Goal: Communication & Community: Participate in discussion

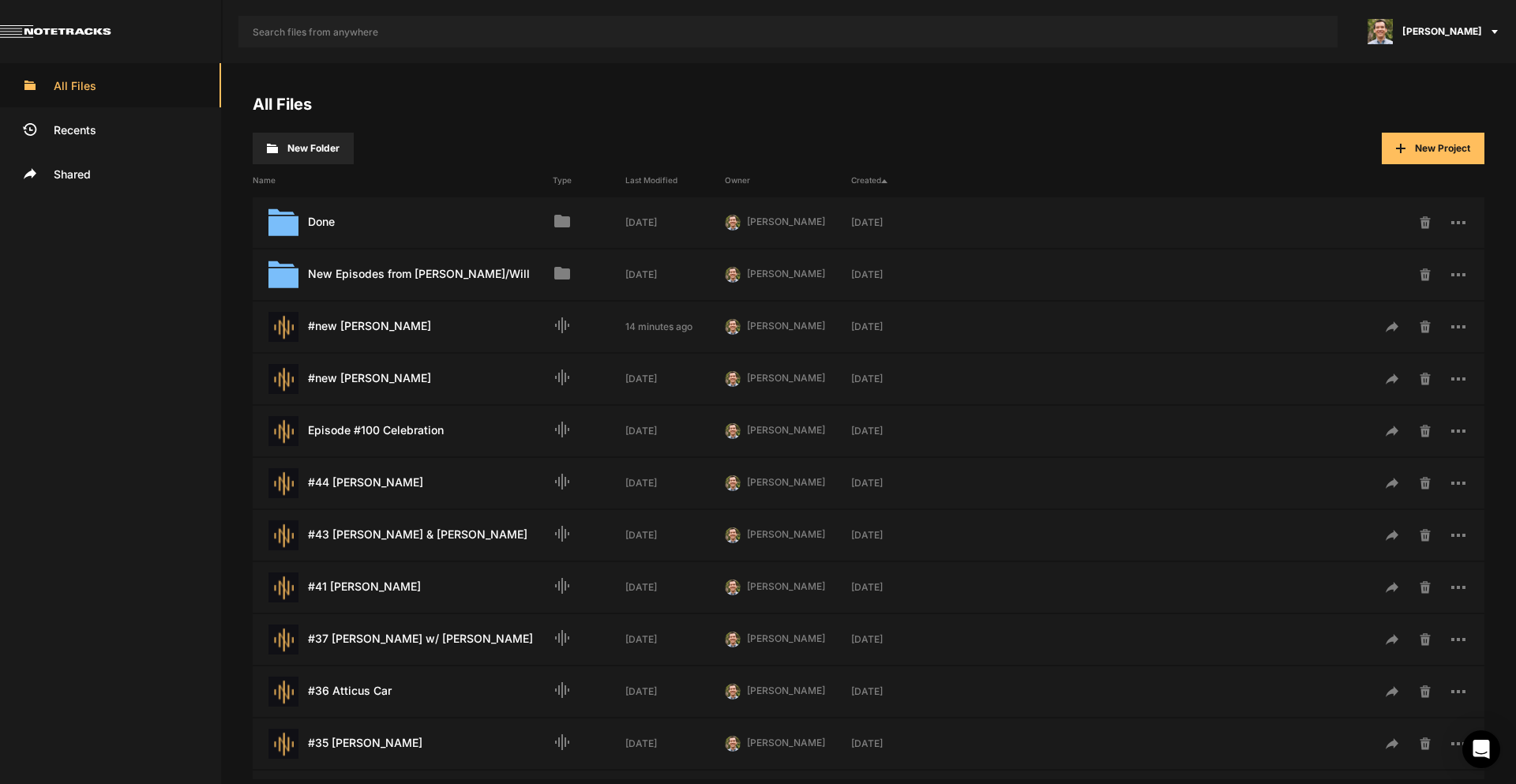
click at [383, 185] on div "Name" at bounding box center [403, 180] width 300 height 12
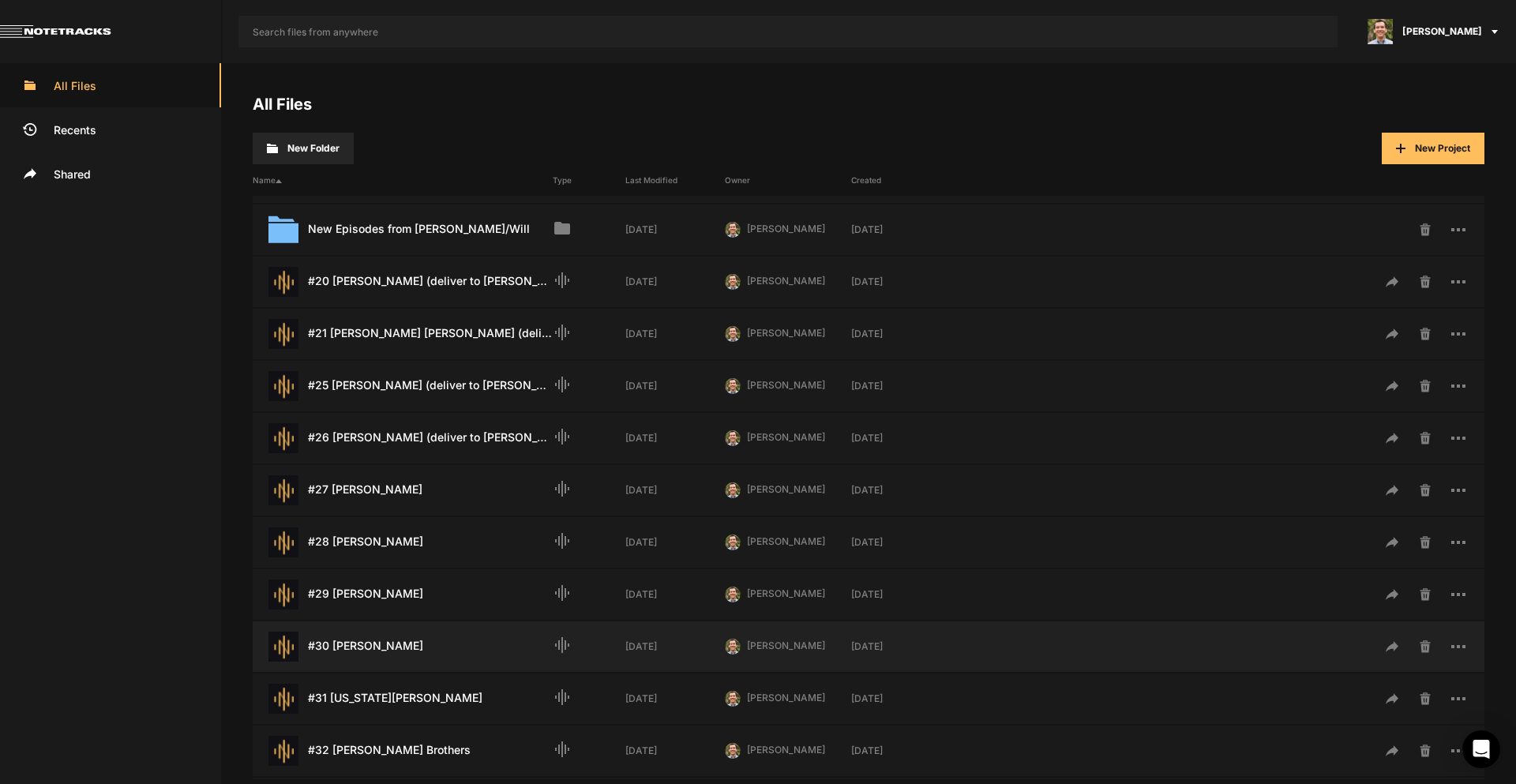
scroll to position [158, 0]
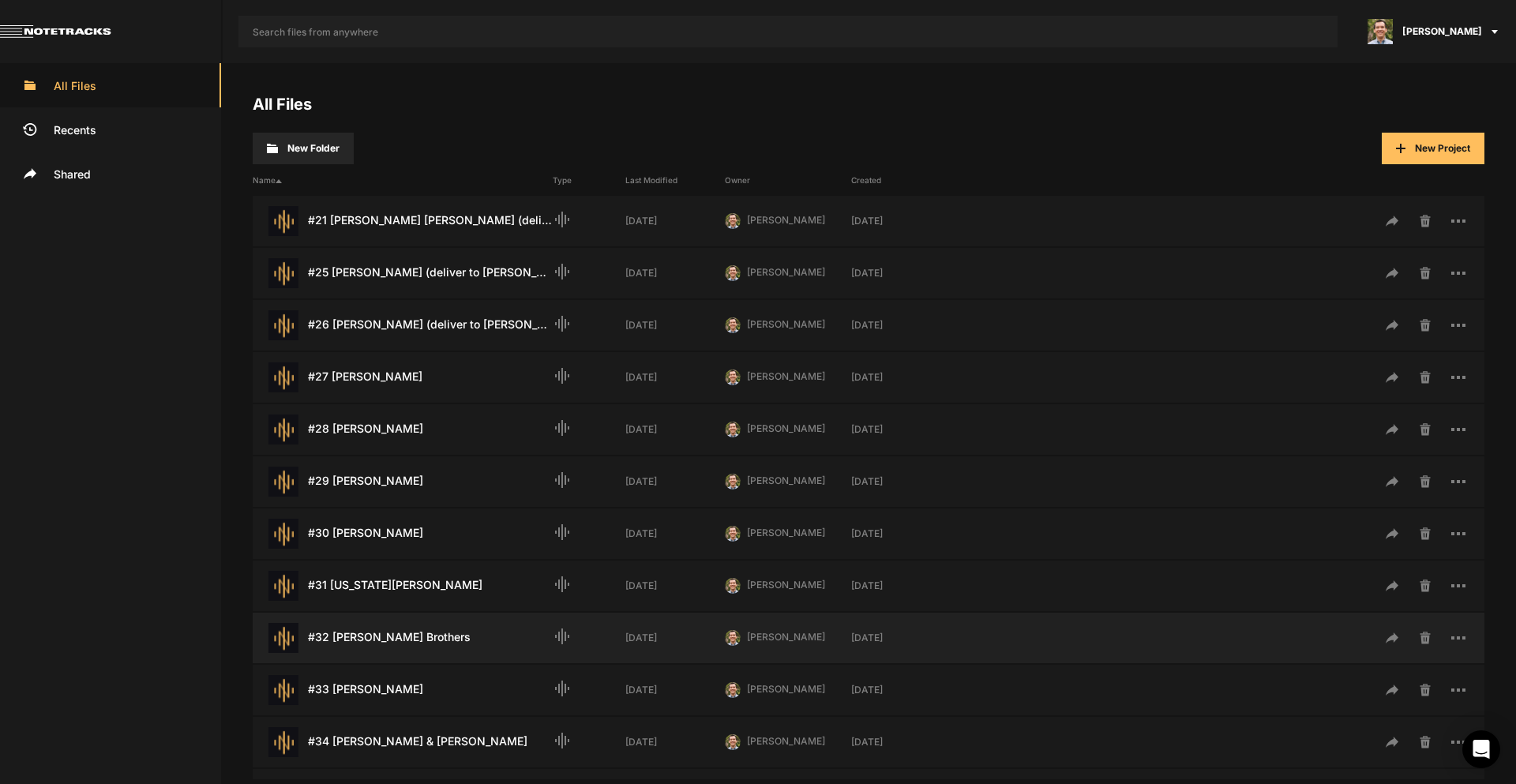
click at [377, 638] on div "#32 [PERSON_NAME] Brothers Last Modified: [DATE]" at bounding box center [403, 637] width 300 height 30
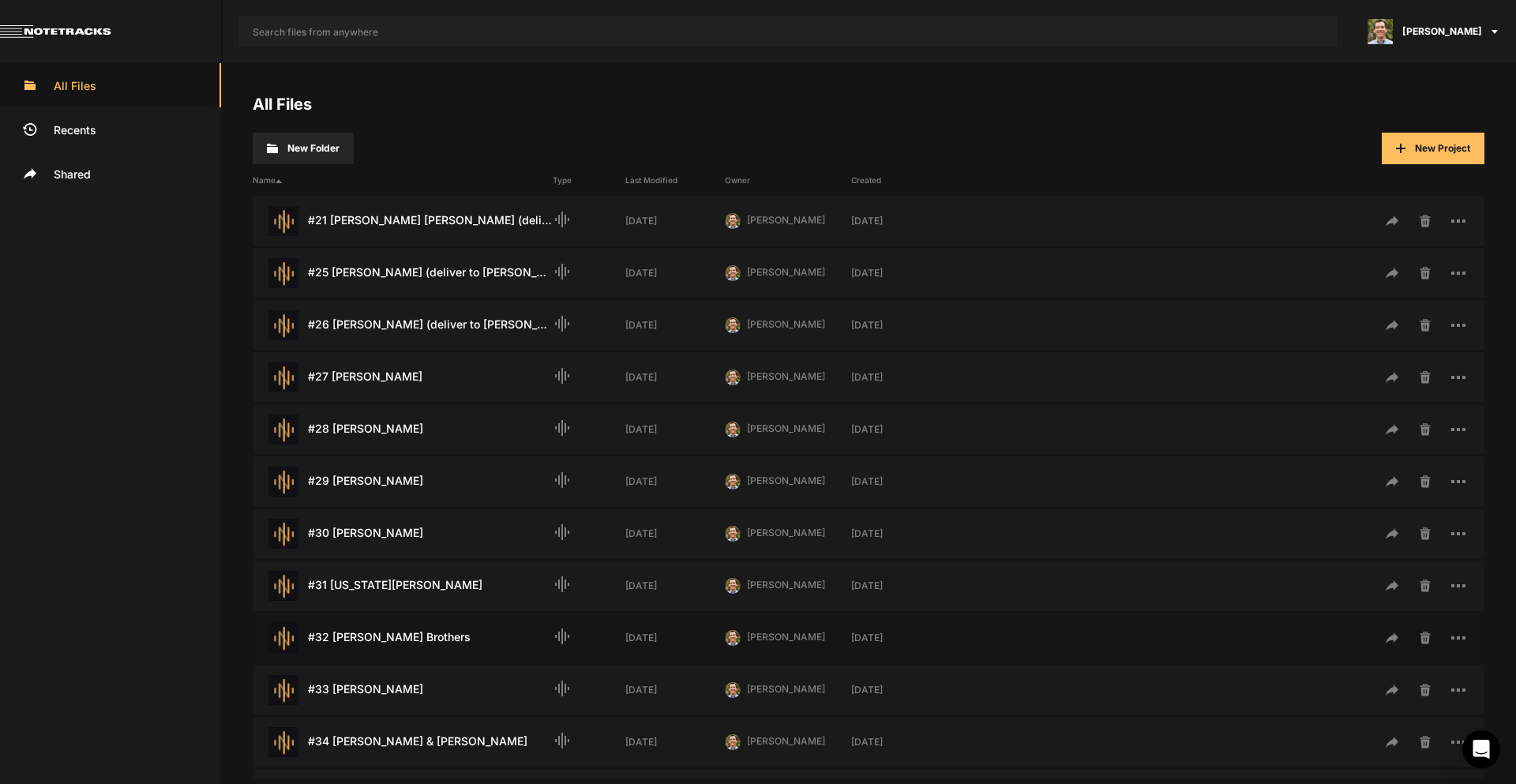
click at [377, 638] on div "#32 [PERSON_NAME] Brothers Last Modified: [DATE]" at bounding box center [403, 637] width 300 height 30
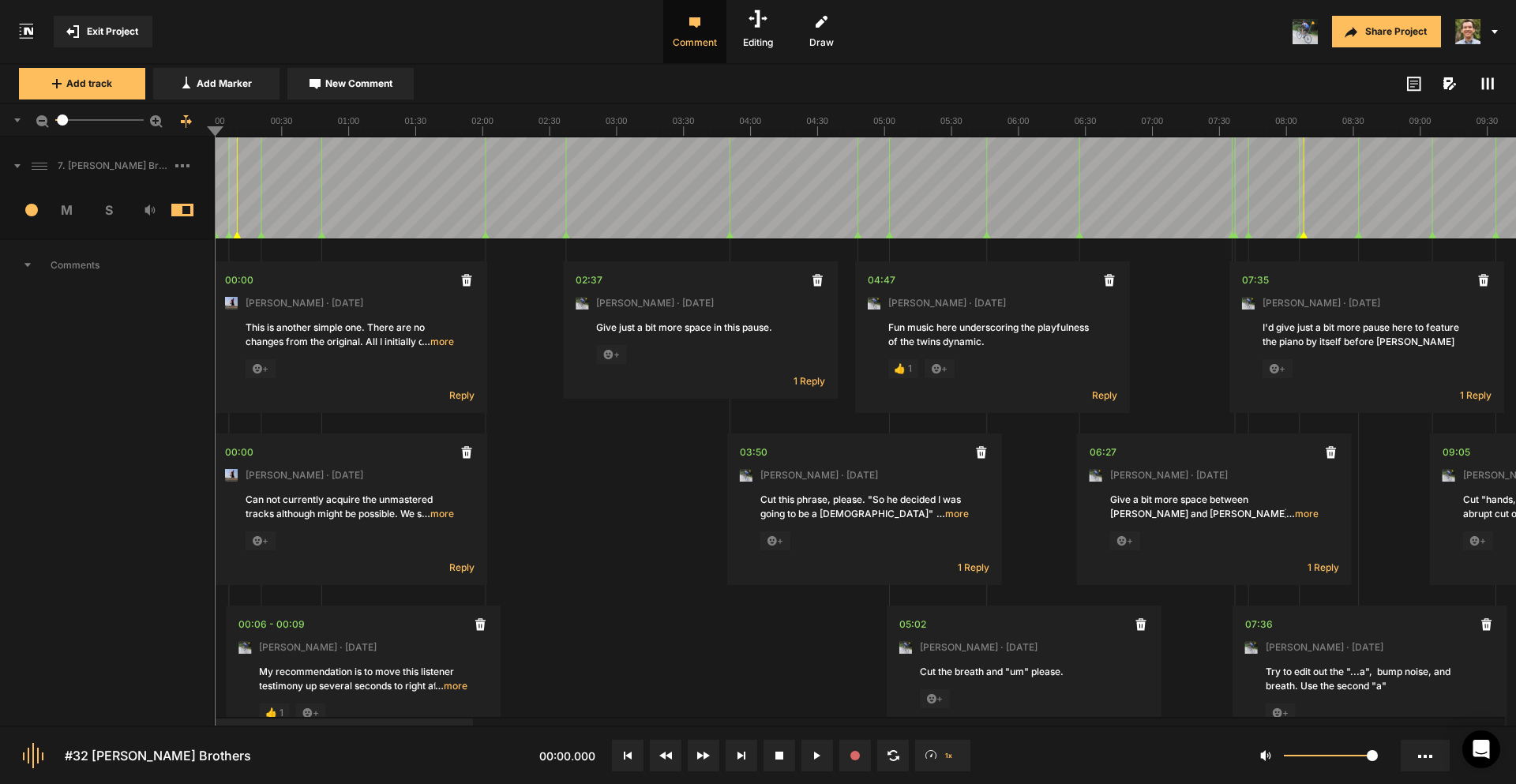
click at [15, 167] on icon at bounding box center [17, 166] width 6 height 4
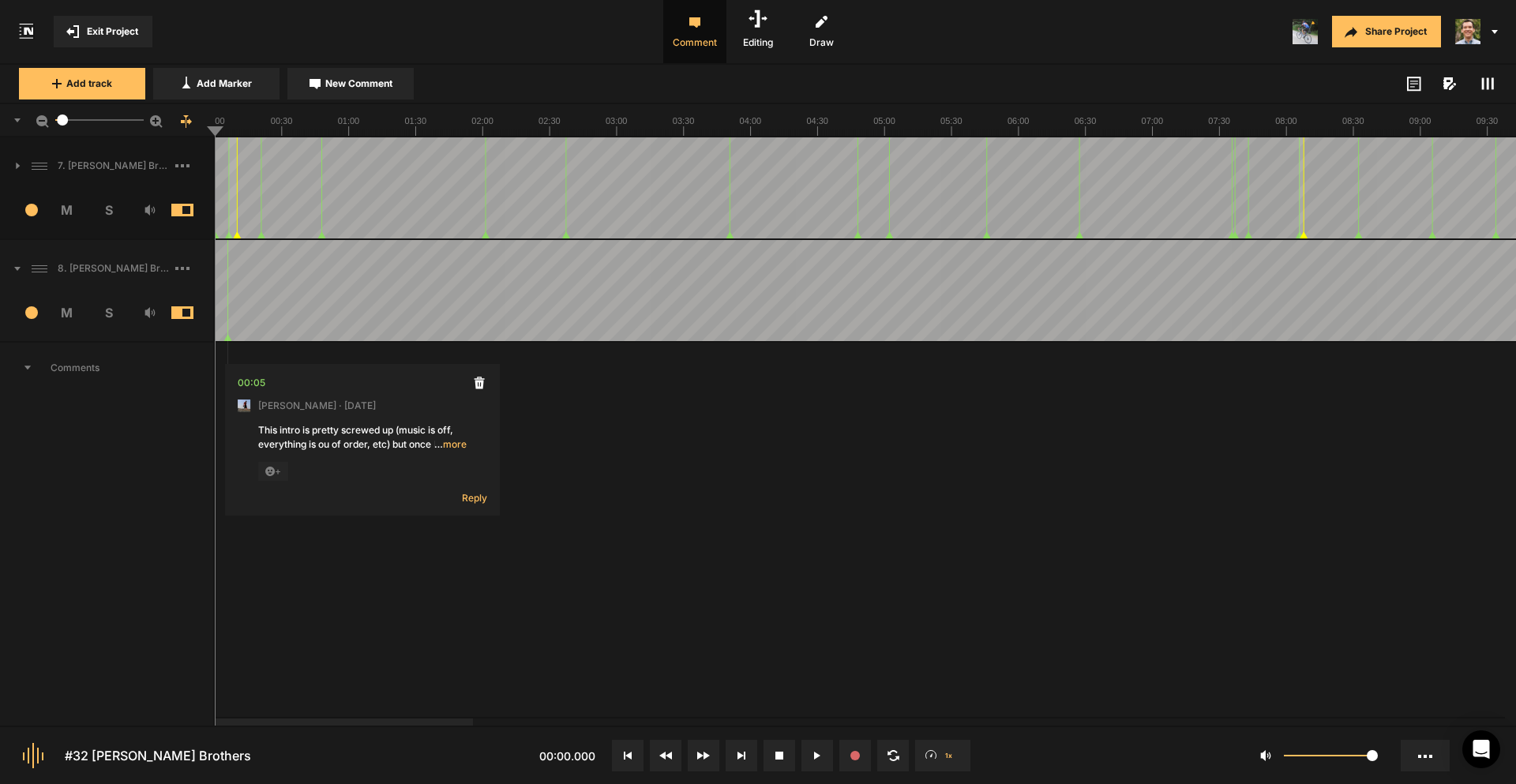
click at [18, 268] on icon at bounding box center [17, 269] width 6 height 4
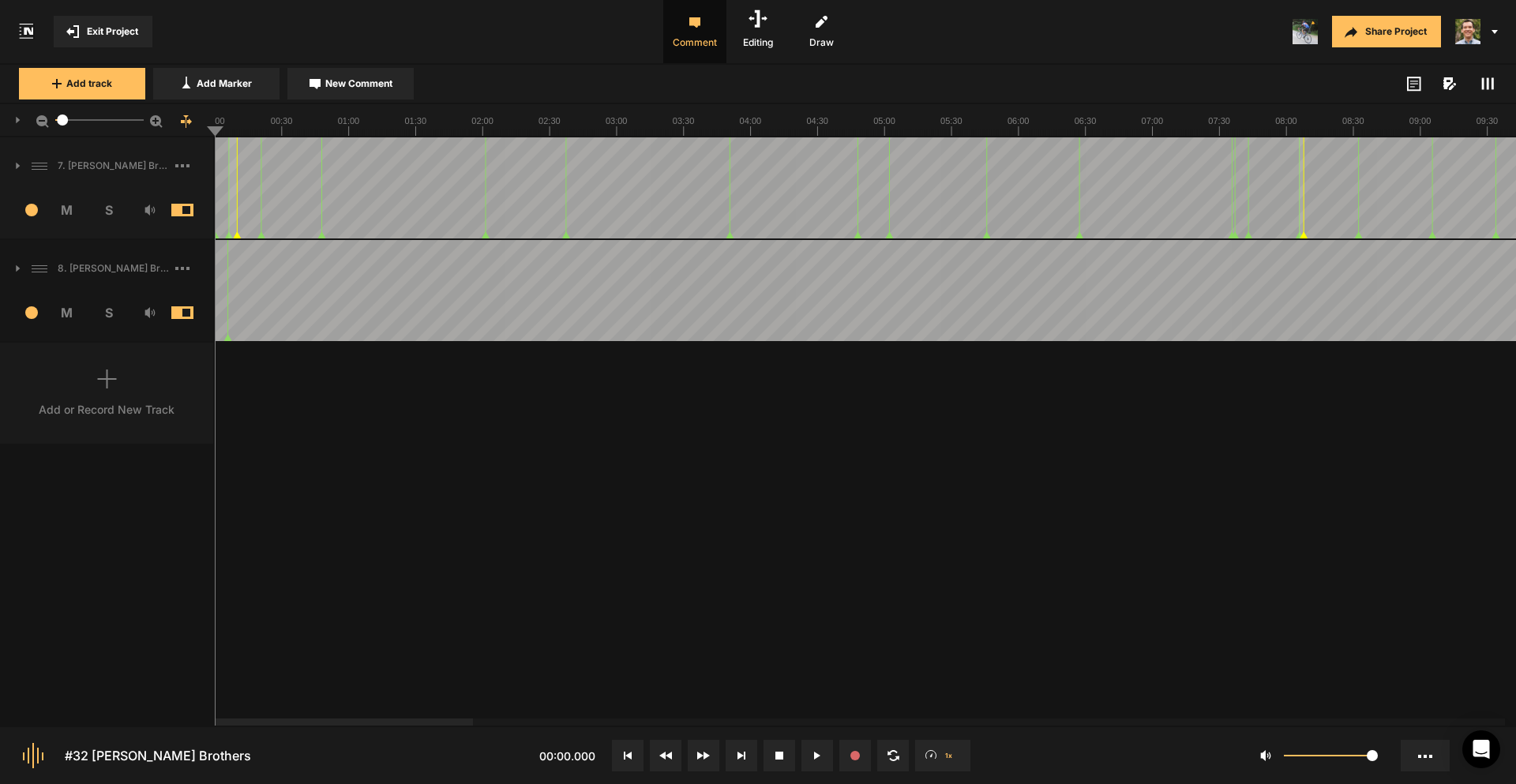
click at [1272, 488] on div "7. [PERSON_NAME] Brothers 1 M S Comments 00:00 [PERSON_NAME] · [DATE] This is a…" at bounding box center [758, 431] width 1516 height 588
drag, startPoint x: 57, startPoint y: 122, endPoint x: -140, endPoint y: 97, distance: 198.6
click at [0, 97] on html "Exit Project Comment Editing Draw Share Project Add track Add Marker New Commen…" at bounding box center [758, 392] width 1516 height 784
click at [1486, 83] on icon at bounding box center [1488, 83] width 13 height 13
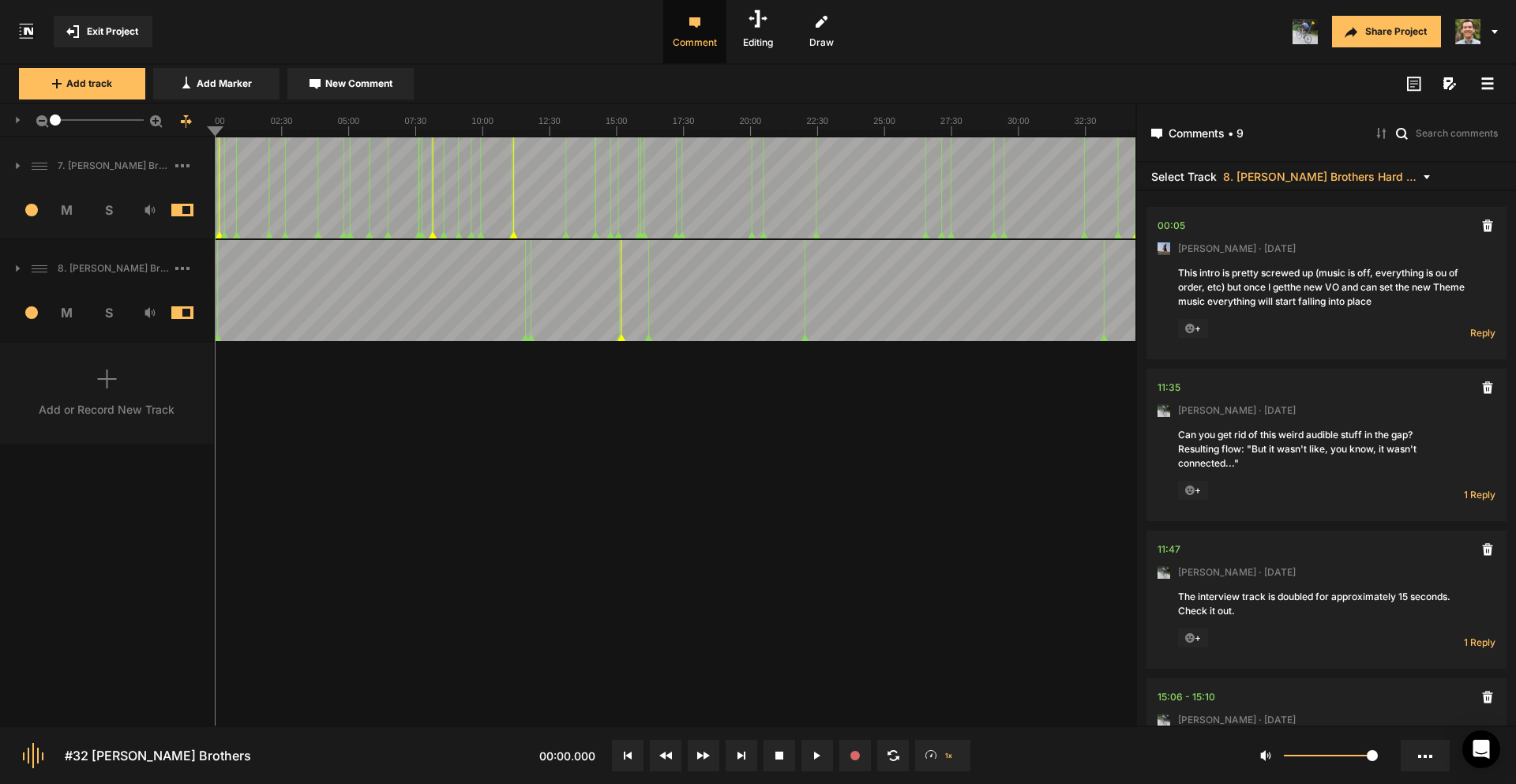
click at [627, 131] on line at bounding box center [627, 132] width 0 height 6
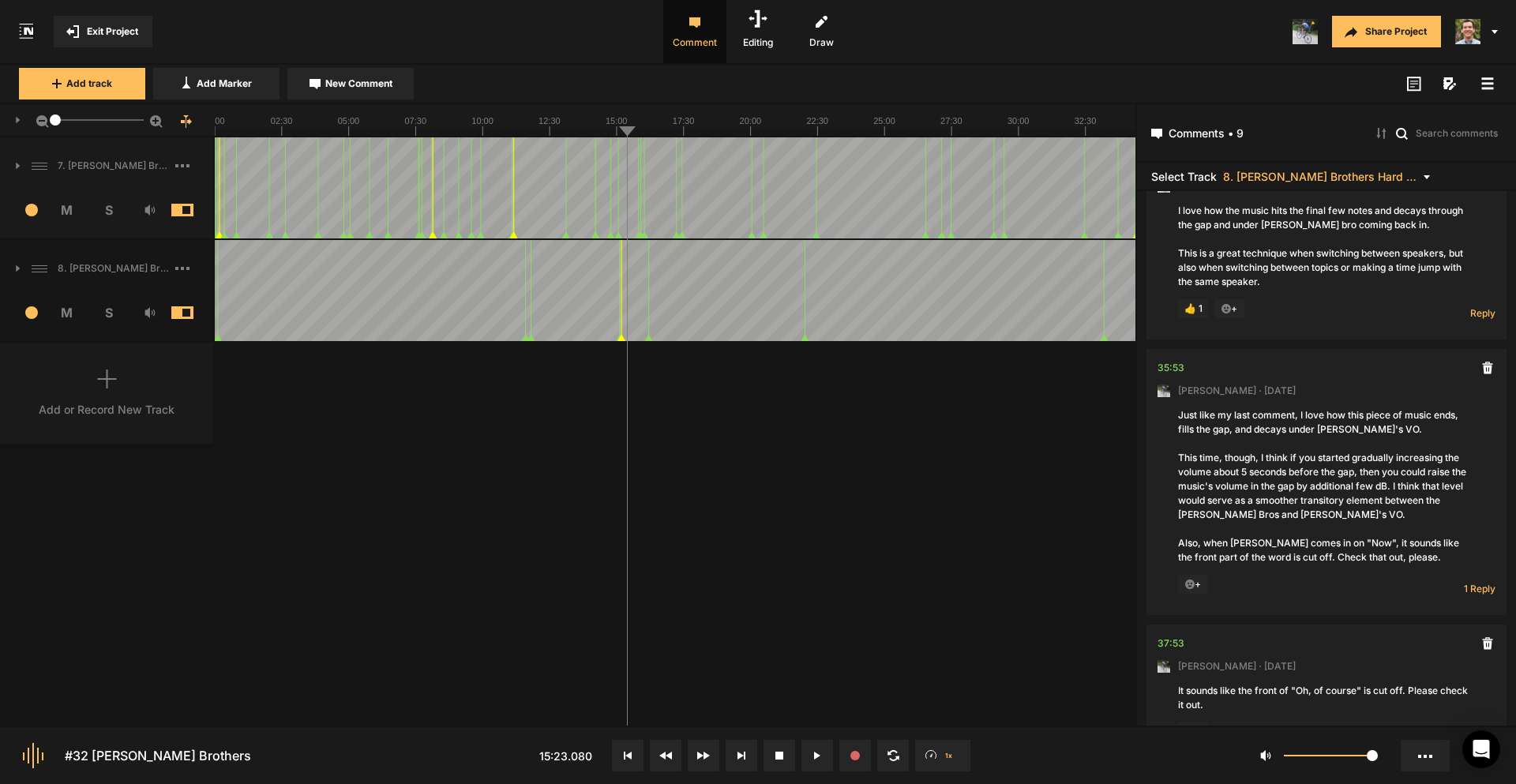
scroll to position [1224, 0]
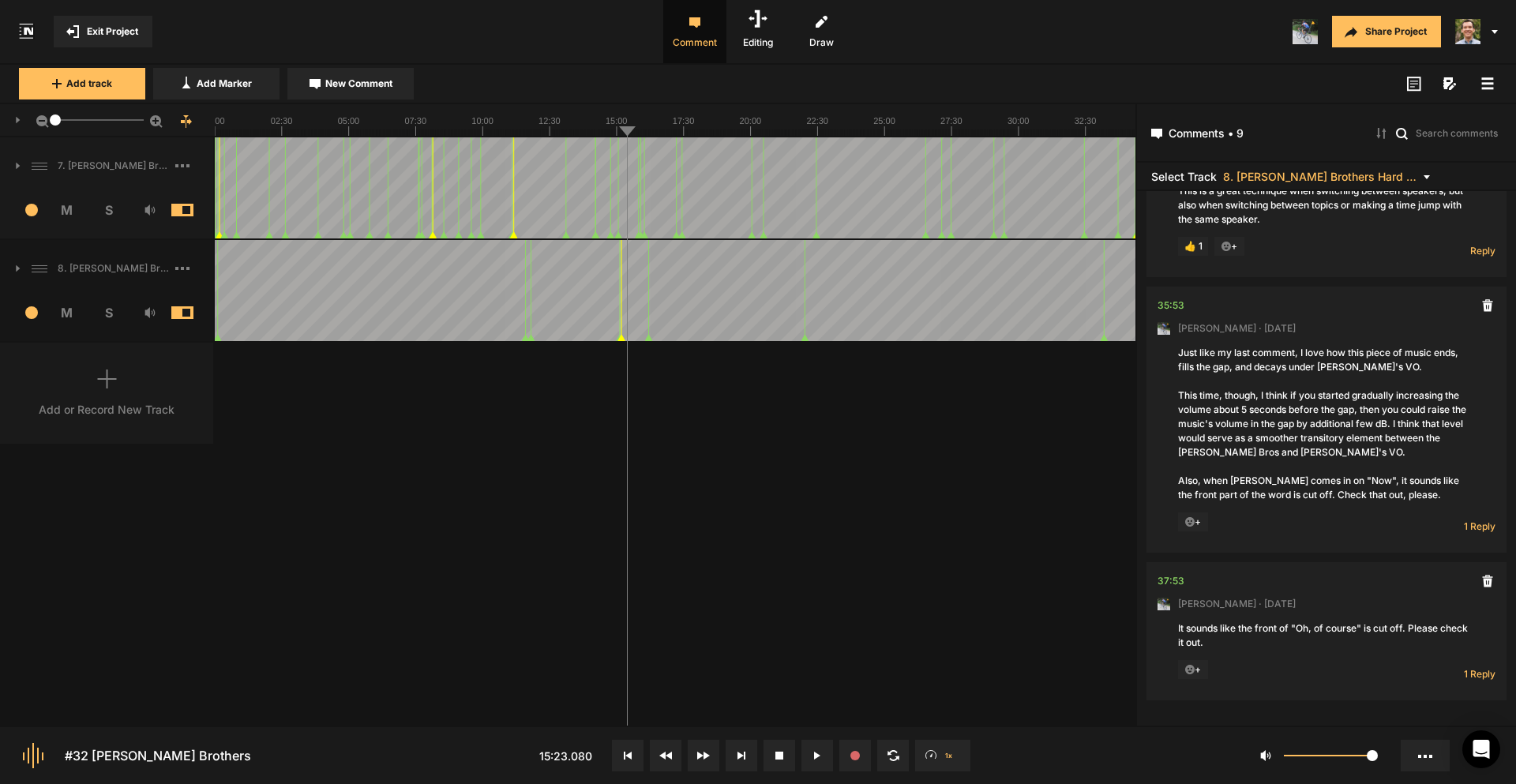
click at [614, 132] on line at bounding box center [614, 132] width 0 height 6
click at [617, 131] on line at bounding box center [617, 131] width 0 height 10
click at [650, 129] on icon at bounding box center [866, 119] width 1302 height 31
click at [108, 314] on span "S" at bounding box center [108, 312] width 42 height 19
click at [626, 131] on line at bounding box center [626, 132] width 0 height 6
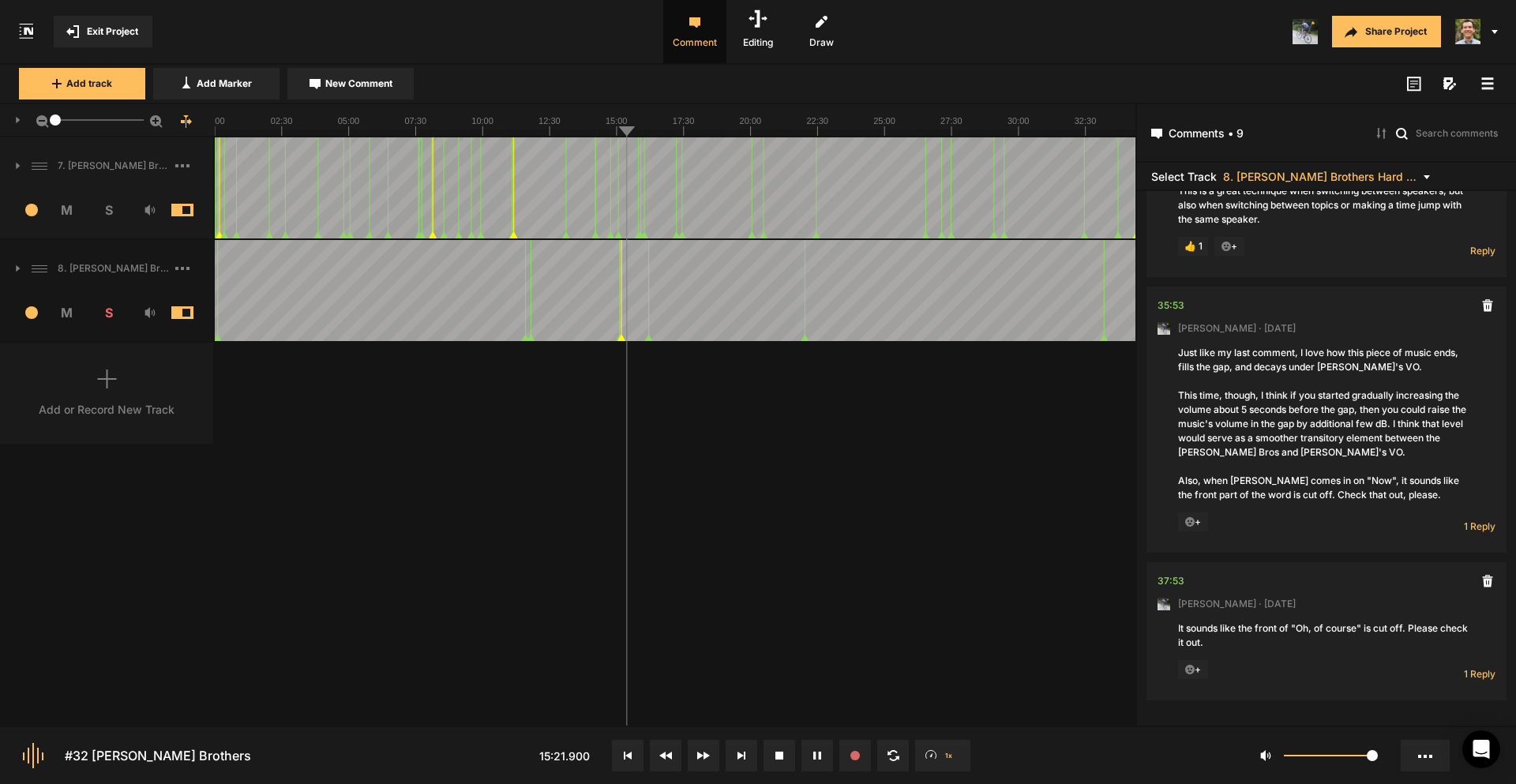
click at [618, 130] on line at bounding box center [618, 132] width 0 height 6
click at [611, 130] on line at bounding box center [611, 132] width 0 height 6
click at [594, 130] on line at bounding box center [594, 132] width 0 height 6
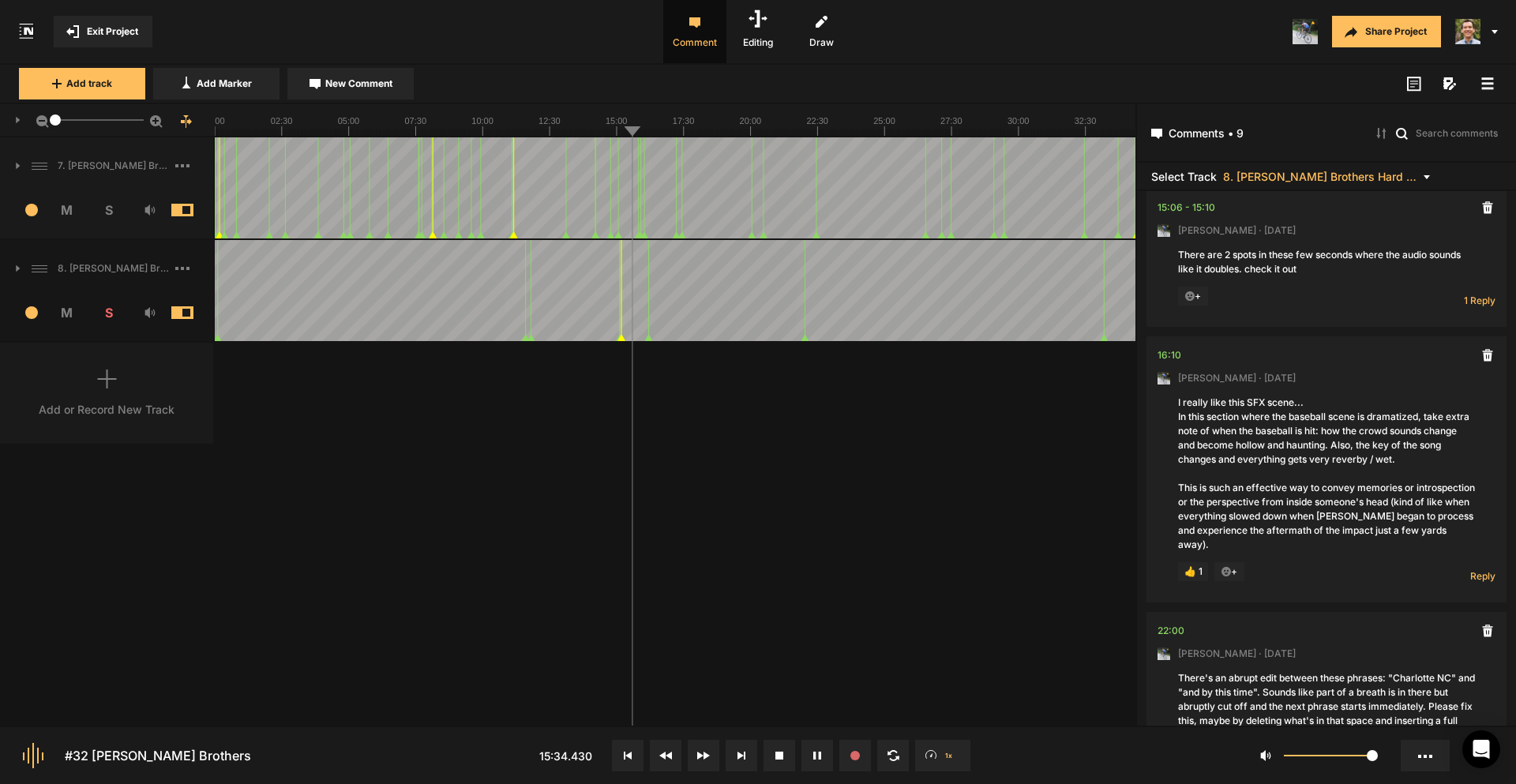
scroll to position [513, 0]
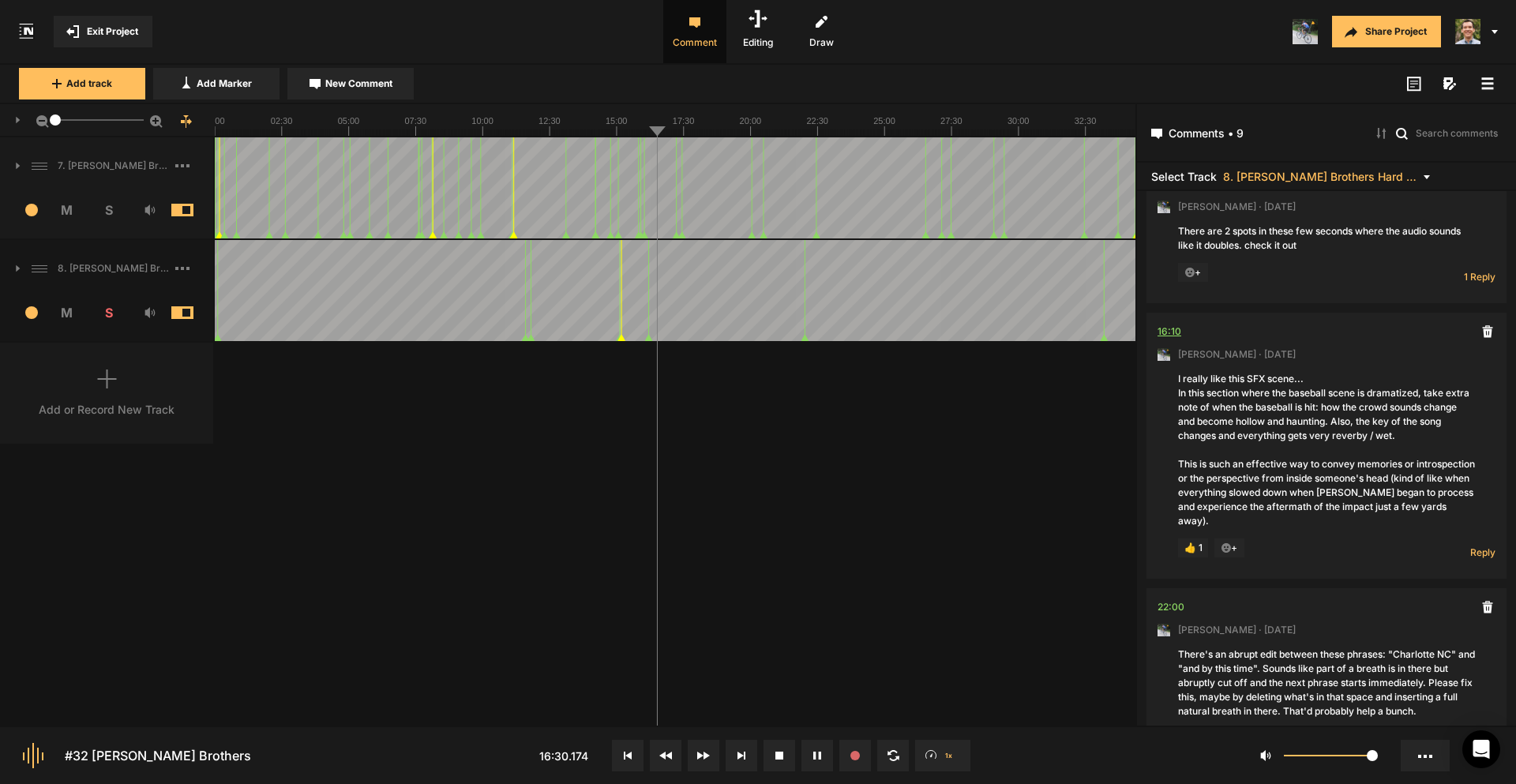
click at [1178, 328] on div "16:10" at bounding box center [1170, 332] width 23 height 16
click at [913, 521] on div "7. [PERSON_NAME] Brothers 1 M S Comments 00:00 [PERSON_NAME] · [DATE] This is a…" at bounding box center [567, 431] width 1136 height 588
click at [655, 281] on div at bounding box center [866, 290] width 1302 height 101
click at [537, 504] on div "7. [PERSON_NAME] Brothers 1 M S Comments 00:00 [PERSON_NAME] · [DATE] This is a…" at bounding box center [567, 431] width 1136 height 588
click at [650, 284] on div at bounding box center [866, 290] width 1302 height 101
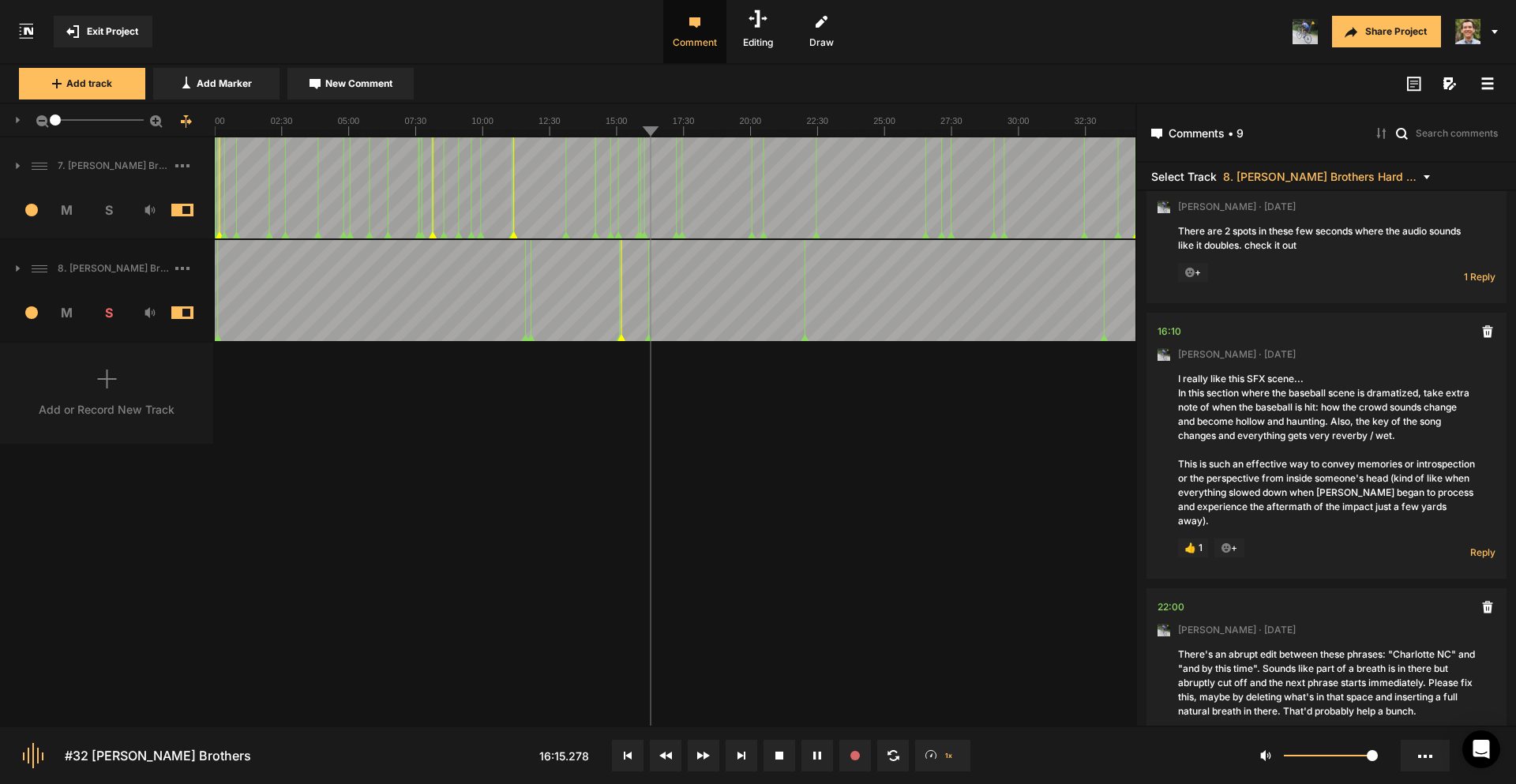
click at [647, 282] on div at bounding box center [866, 290] width 1302 height 101
click at [645, 284] on div at bounding box center [866, 290] width 1302 height 101
click at [733, 509] on div "7. [PERSON_NAME] Brothers 1 M S Comments 00:00 [PERSON_NAME] · [DATE] This is a…" at bounding box center [567, 431] width 1136 height 588
click at [748, 760] on button at bounding box center [741, 754] width 31 height 31
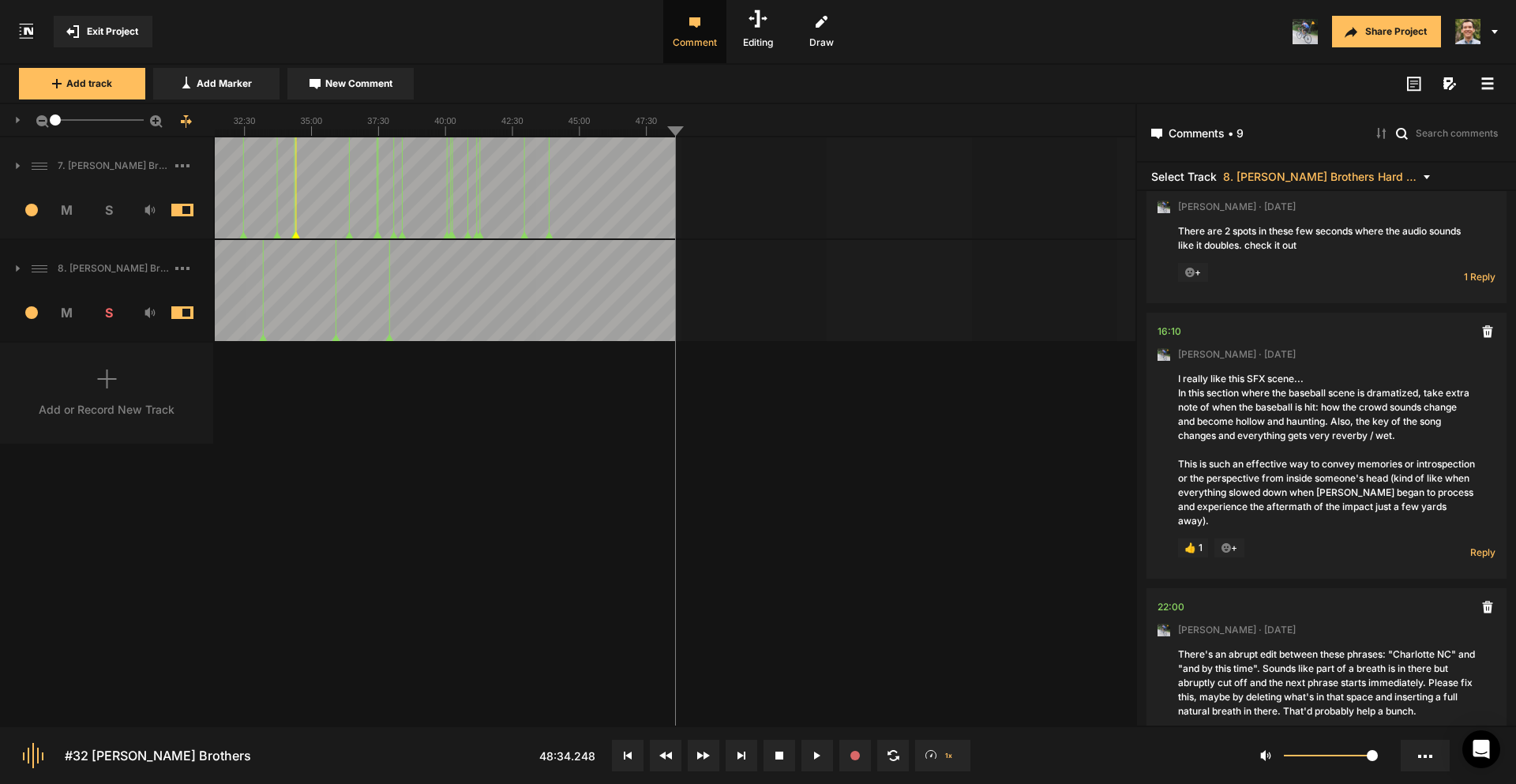
click at [559, 123] on rect at bounding box center [24, 119] width 1302 height 31
click at [241, 126] on rect at bounding box center [24, 119] width 1302 height 31
click at [254, 132] on line at bounding box center [254, 132] width 0 height 6
click at [258, 130] on line at bounding box center [258, 132] width 0 height 6
click at [367, 558] on div "7. [PERSON_NAME] Brothers 1 M S Comments 00:00 [PERSON_NAME] · [DATE] This is a…" at bounding box center [567, 431] width 1136 height 588
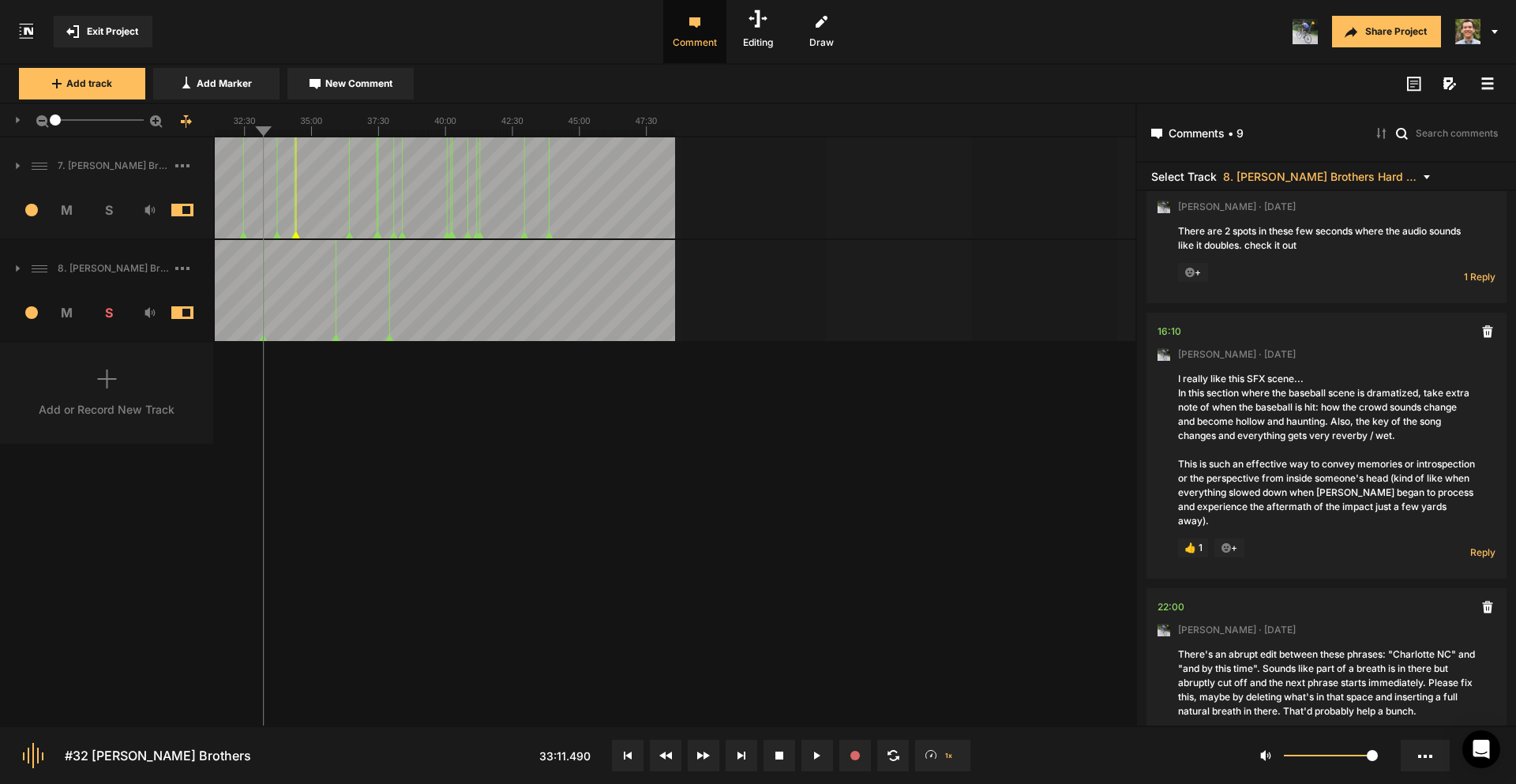
click at [510, 475] on div "7. [PERSON_NAME] Brothers 1 M S Comments 00:00 [PERSON_NAME] · [DATE] This is a…" at bounding box center [567, 431] width 1136 height 588
click at [158, 126] on icon at bounding box center [156, 122] width 13 height 13
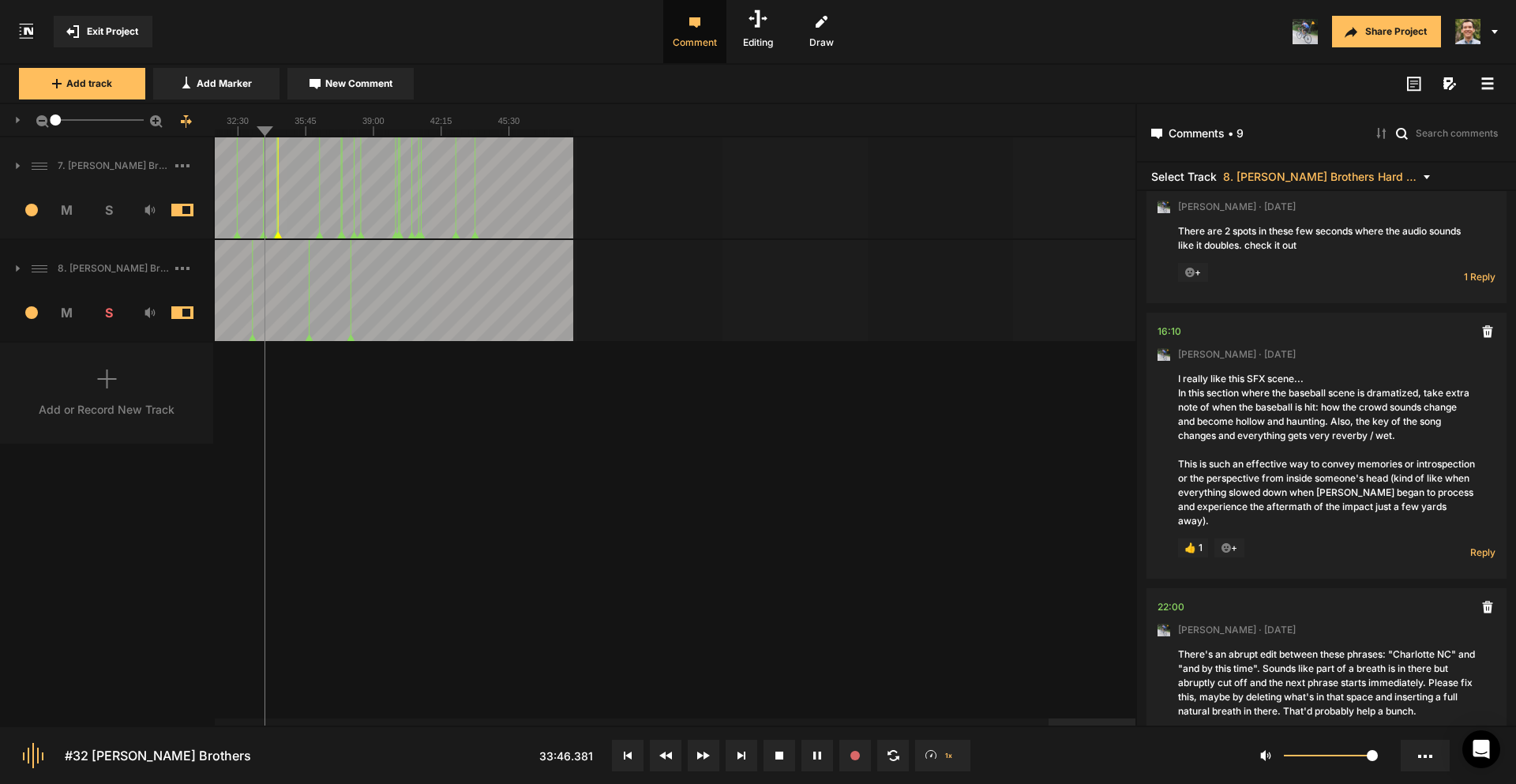
click at [158, 123] on icon at bounding box center [156, 122] width 13 height 13
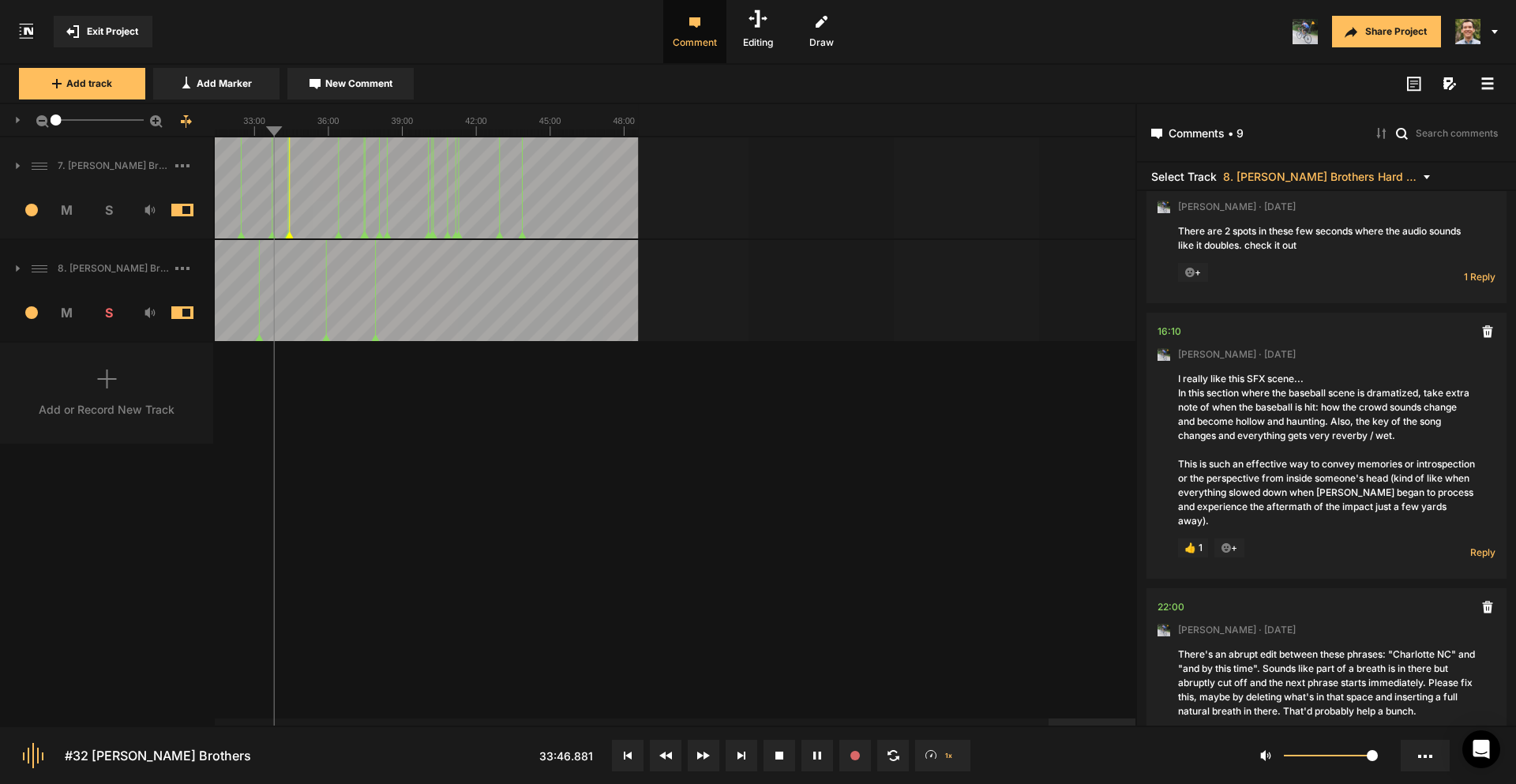
click at [158, 123] on icon at bounding box center [156, 122] width 13 height 13
click at [156, 122] on icon at bounding box center [156, 122] width 13 height 13
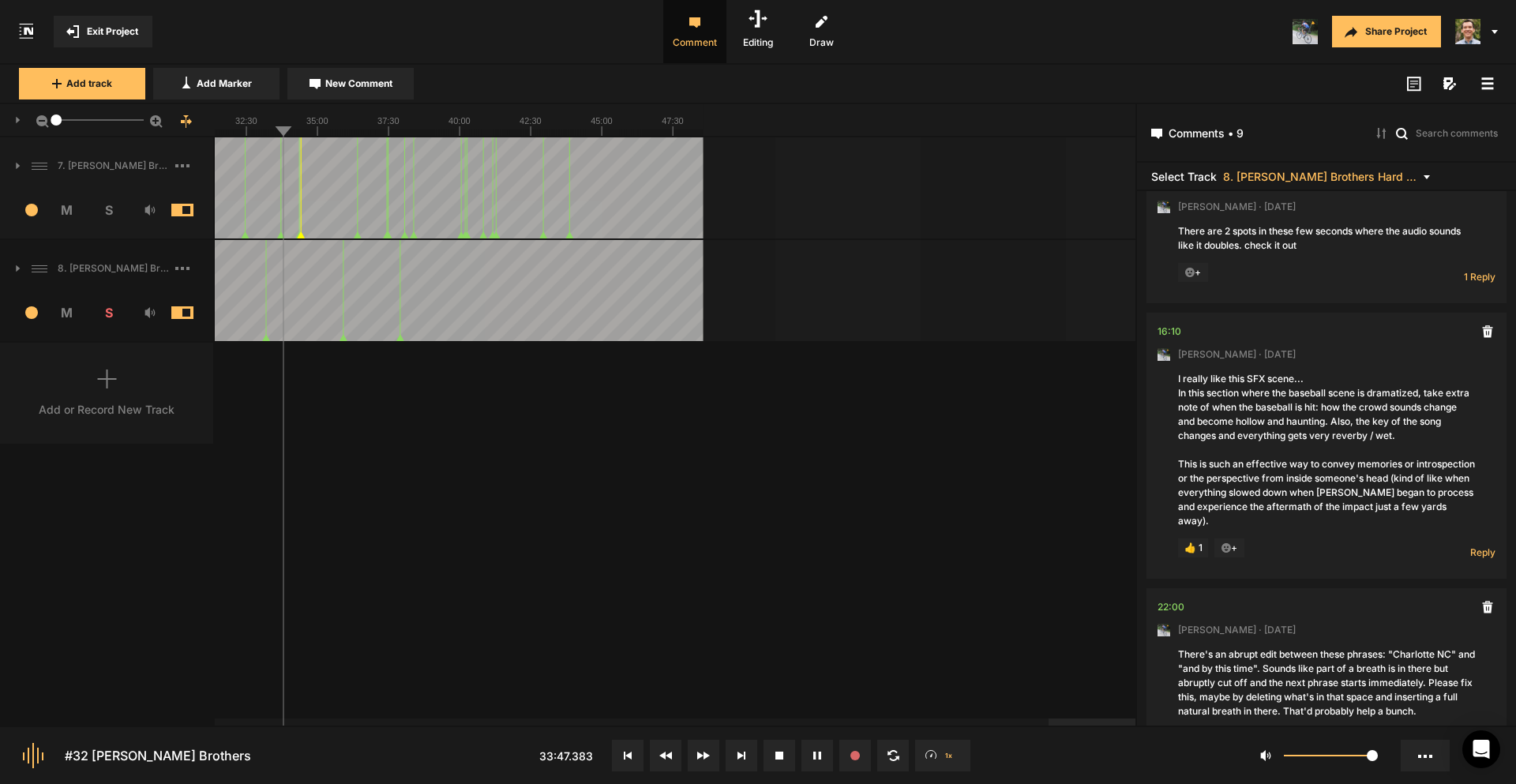
click at [156, 121] on icon at bounding box center [156, 122] width 13 height 13
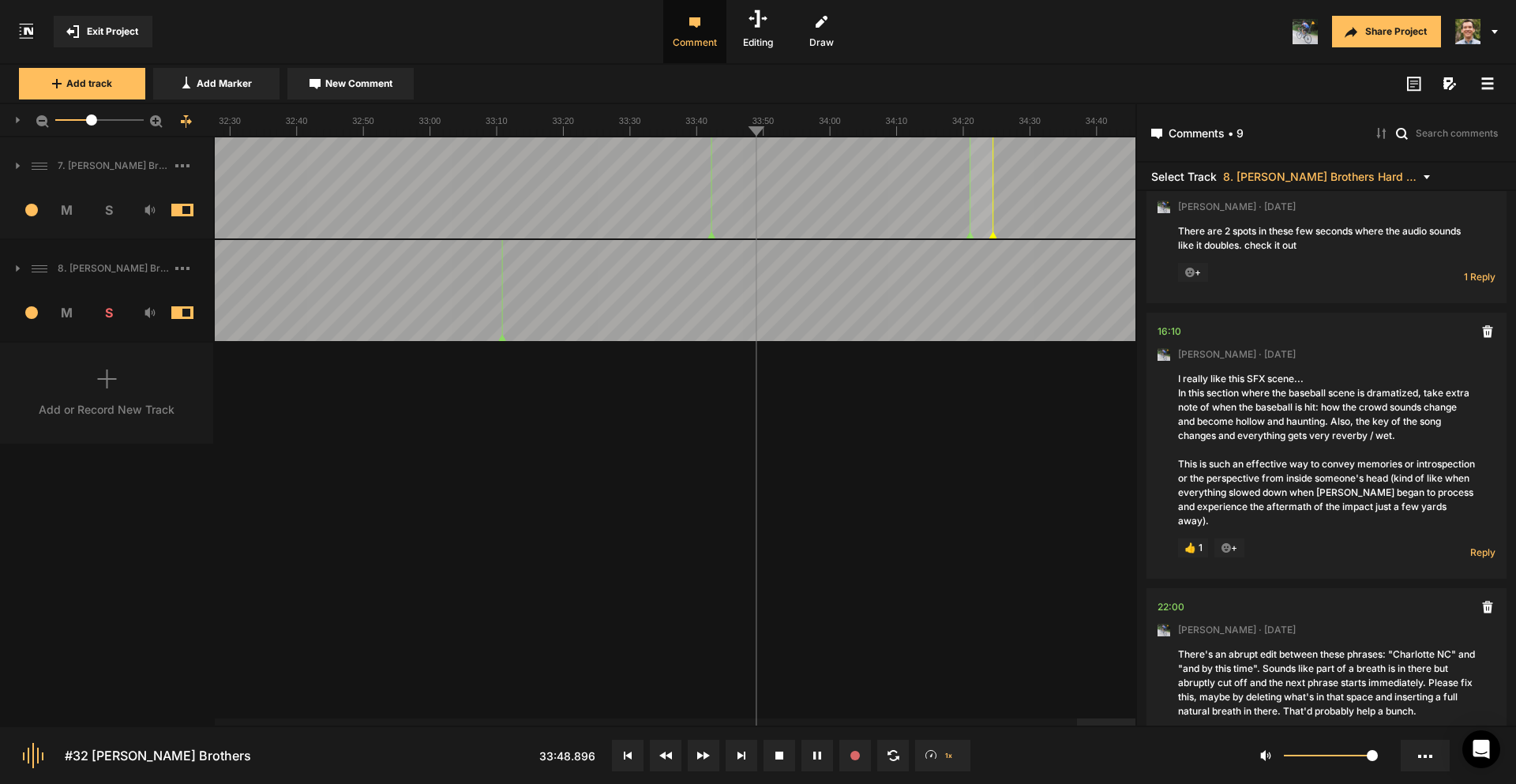
click at [91, 121] on mat-slider "21.1" at bounding box center [100, 120] width 101 height 38
click at [311, 573] on div "7. [PERSON_NAME] Brothers 1 M S Comments 00:00 [PERSON_NAME] · [DATE] This is a…" at bounding box center [567, 431] width 1136 height 588
click at [552, 495] on div "7. [PERSON_NAME] Brothers 1 M S Comments 00:00 [PERSON_NAME] · [DATE] This is a…" at bounding box center [567, 431] width 1136 height 588
click at [940, 751] on mat-icon at bounding box center [934, 755] width 22 height 16
click at [948, 681] on span "1.5x" at bounding box center [943, 685] width 56 height 19
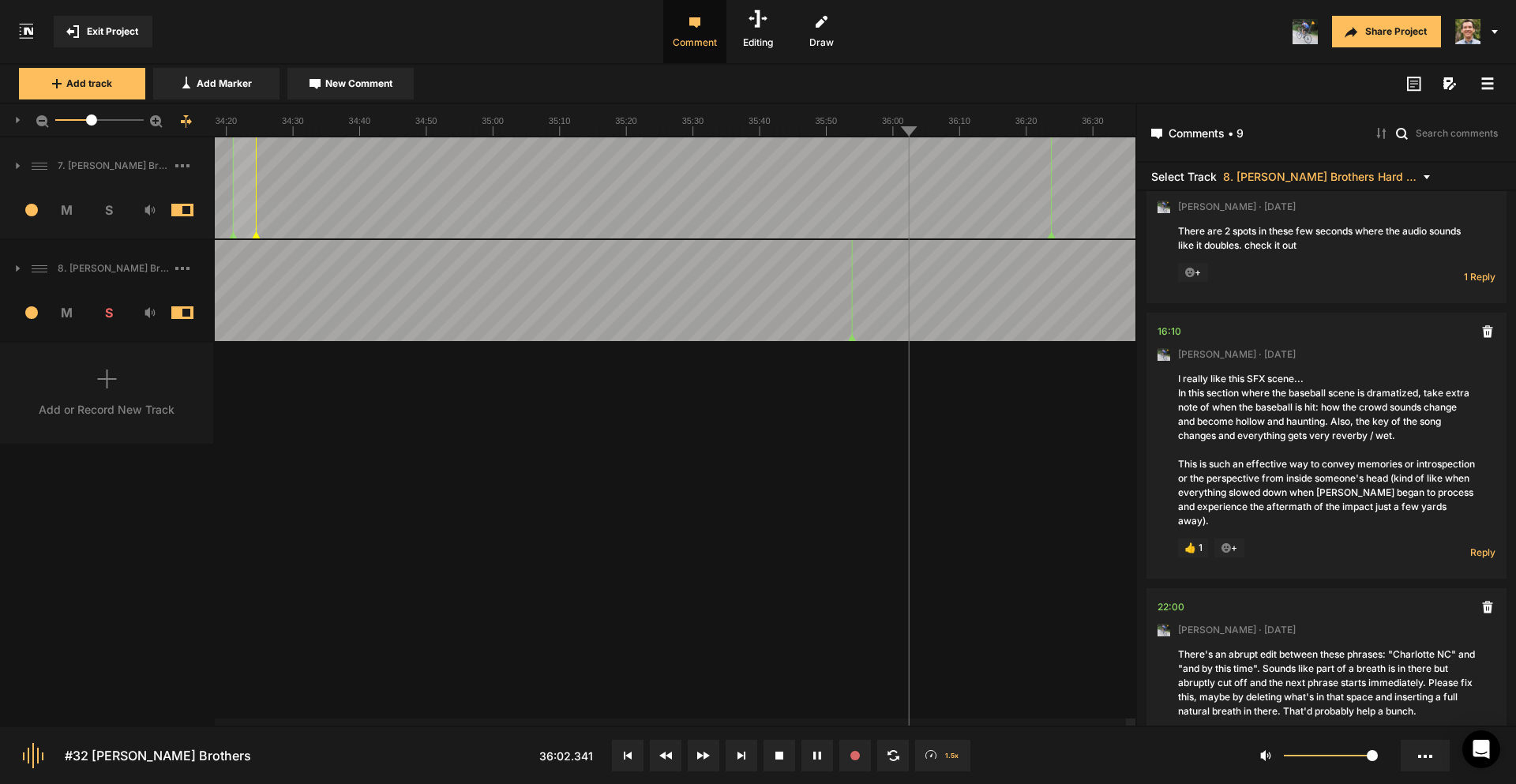
click at [720, 496] on div "7. [PERSON_NAME] Brothers 1 M S Comments 00:00 [PERSON_NAME] · [DATE] This is a…" at bounding box center [567, 431] width 1136 height 588
click at [941, 754] on mat-icon at bounding box center [934, 755] width 22 height 16
click at [946, 649] on span "1x" at bounding box center [943, 648] width 56 height 19
click at [759, 504] on div "7. [PERSON_NAME] Brothers 1 M S Comments 00:00 [PERSON_NAME] · [DATE] This is a…" at bounding box center [567, 431] width 1136 height 588
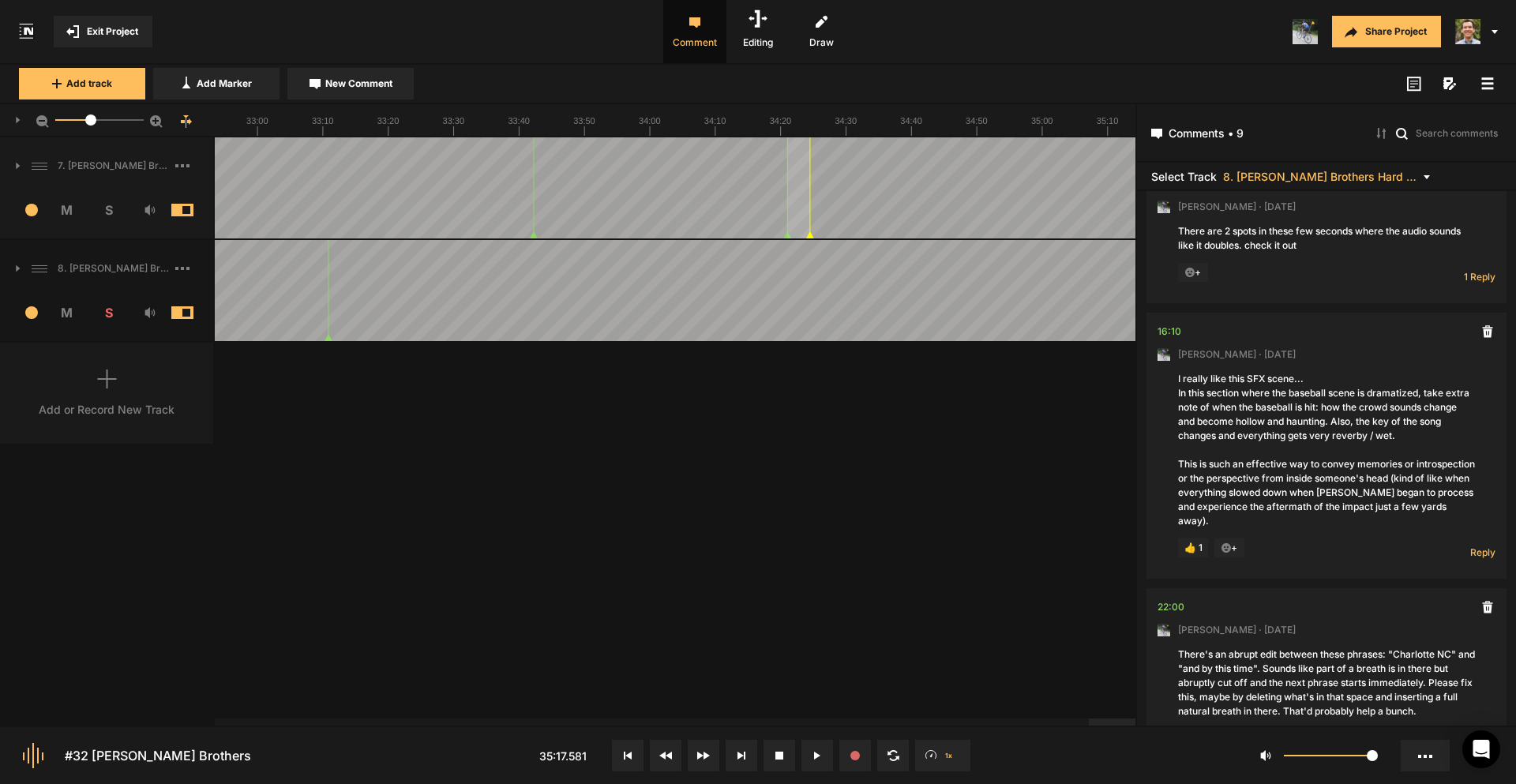
click at [733, 566] on div "7. [PERSON_NAME] Brothers 1 M S Comments 00:00 [PERSON_NAME] · [DATE] This is a…" at bounding box center [567, 431] width 1136 height 588
click at [378, 536] on div "7. [PERSON_NAME] Brothers 1 M S Comments 00:00 [PERSON_NAME] · [DATE] This is a…" at bounding box center [567, 431] width 1136 height 588
click at [1105, 123] on text "36:10" at bounding box center [1096, 121] width 22 height 10
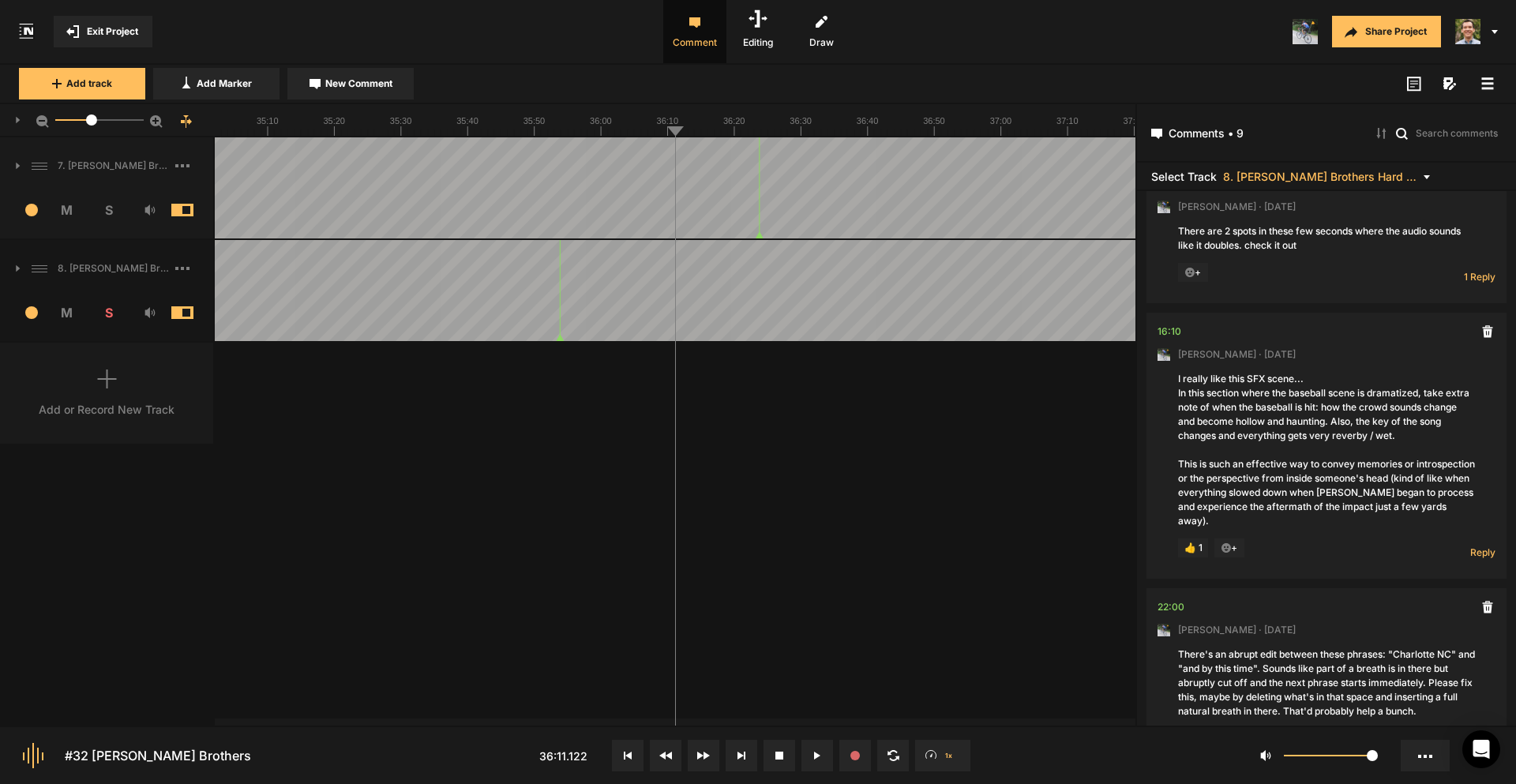
click at [1105, 123] on text "38:20" at bounding box center [1105, 121] width 22 height 10
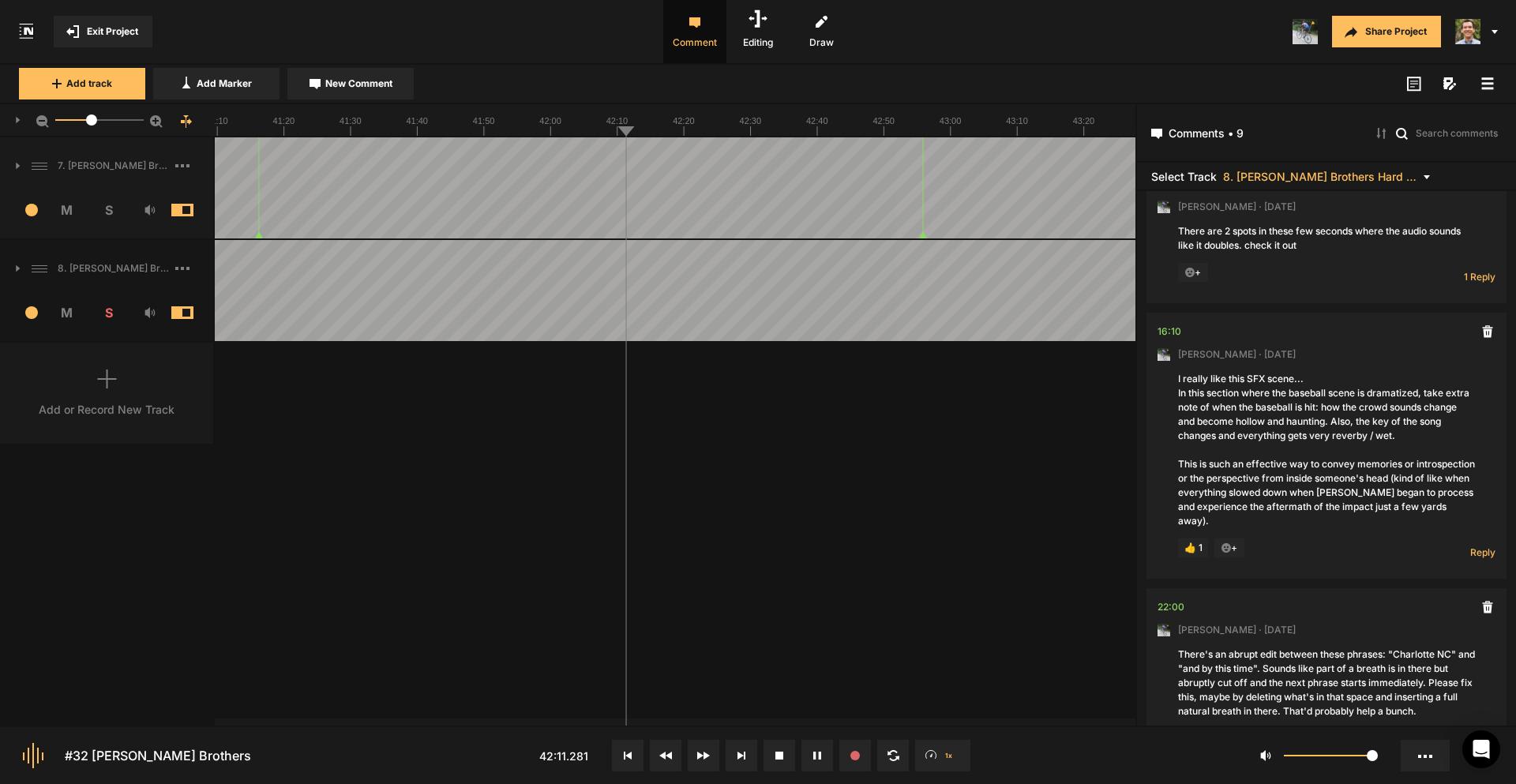
click at [475, 123] on text "41:50" at bounding box center [484, 121] width 22 height 10
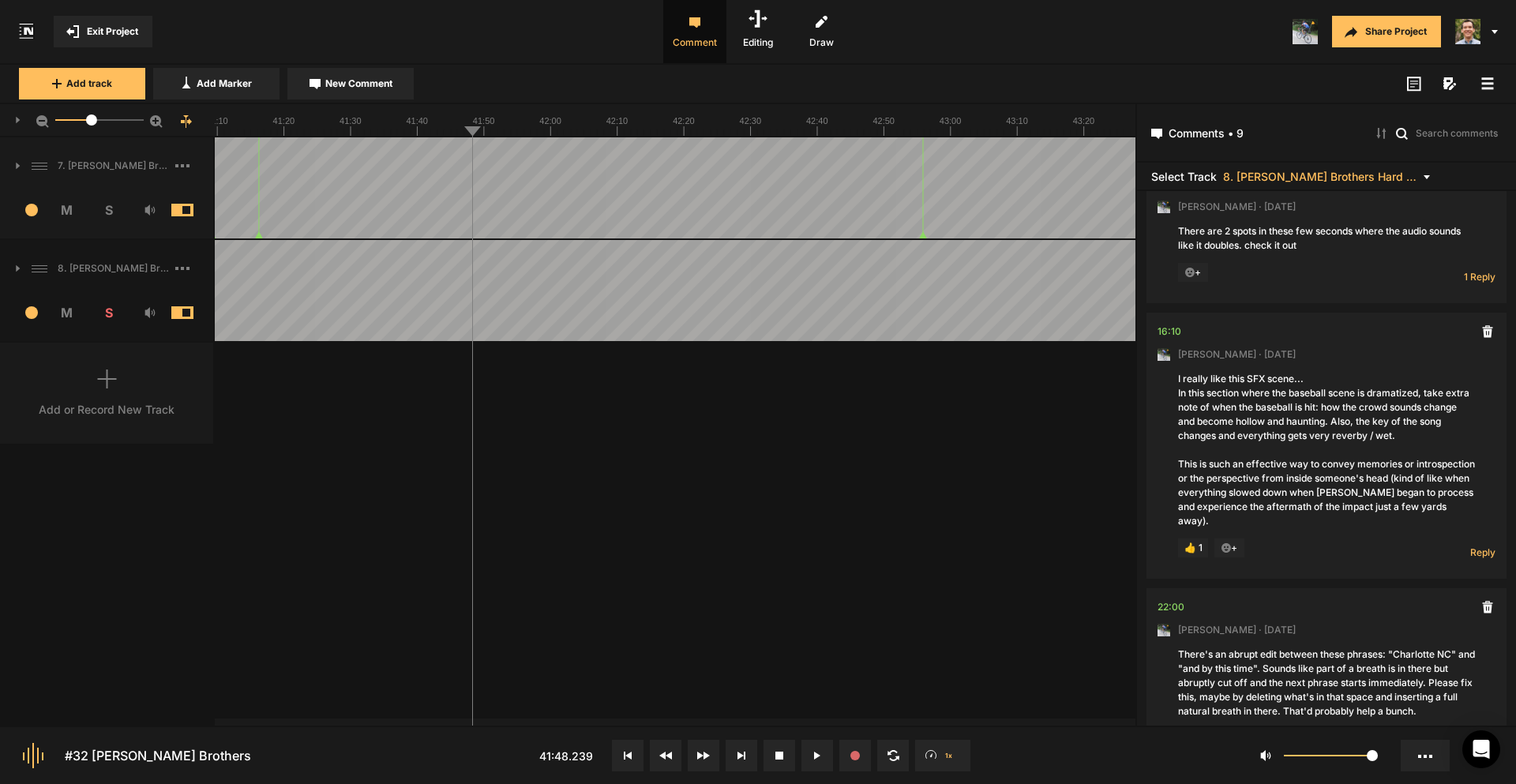
click at [341, 76] on span "New Comment" at bounding box center [359, 83] width 67 height 14
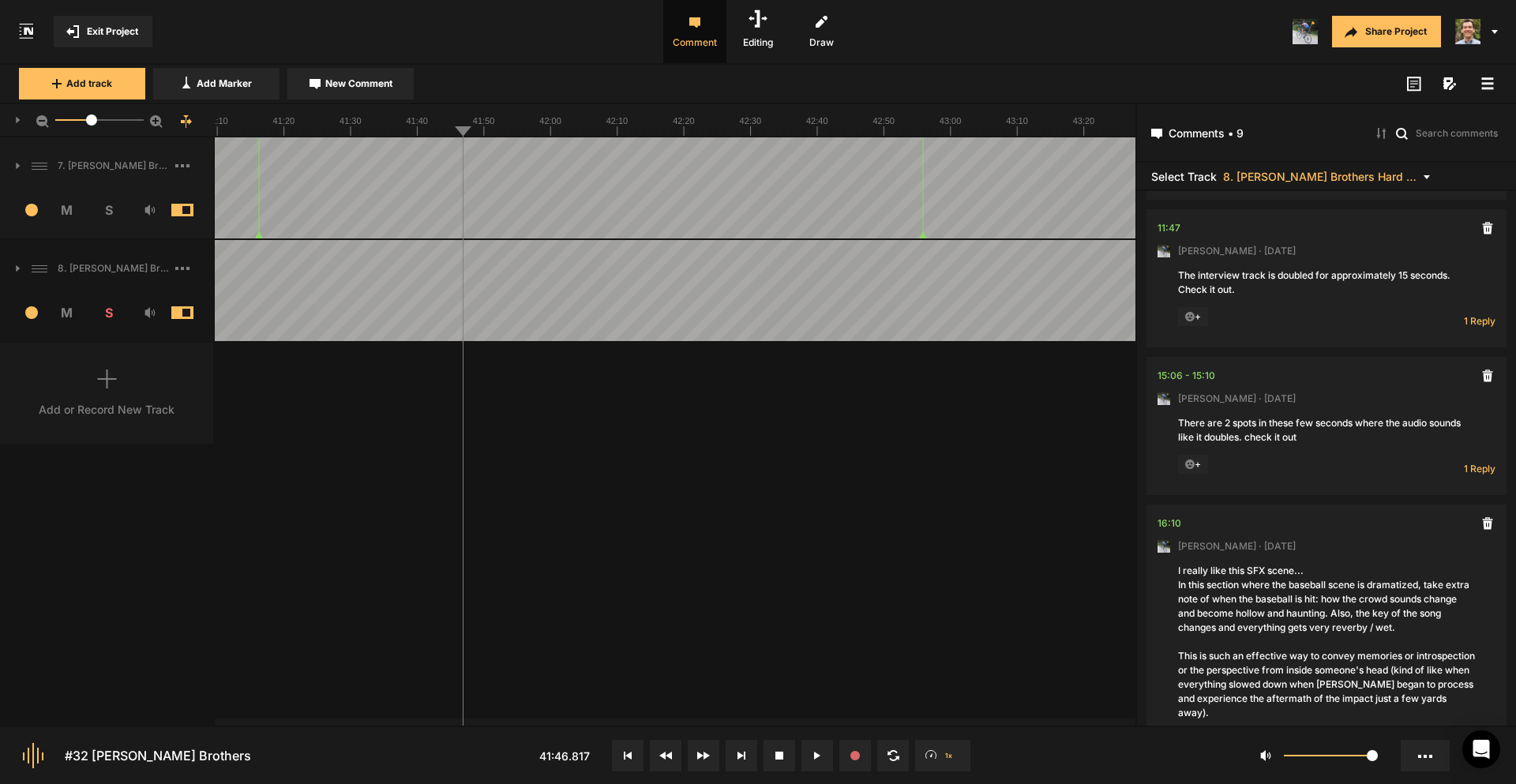
scroll to position [0, 0]
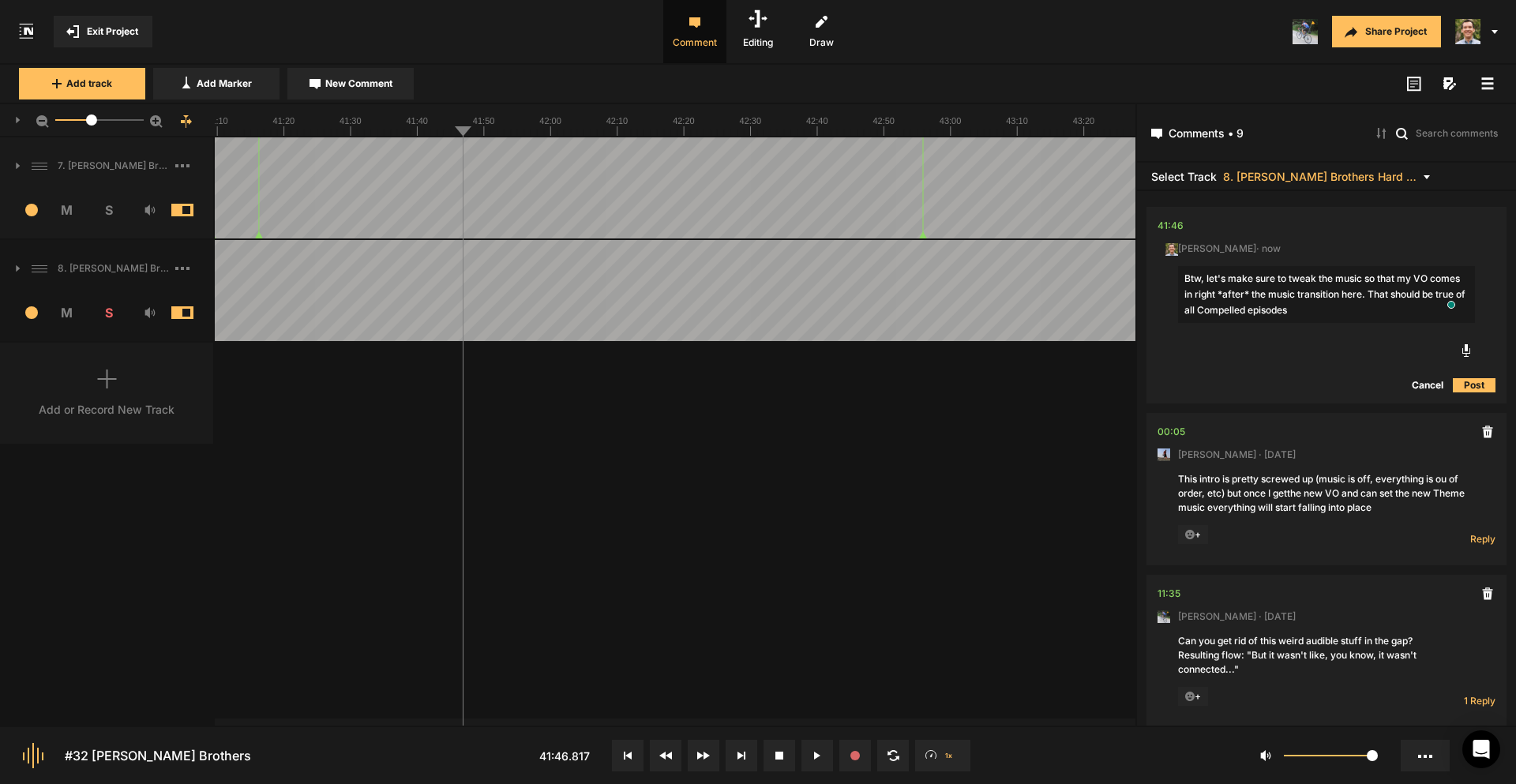
type textarea "Btw, let's make sure to tweak the music so that my VO comes in right *after* th…"
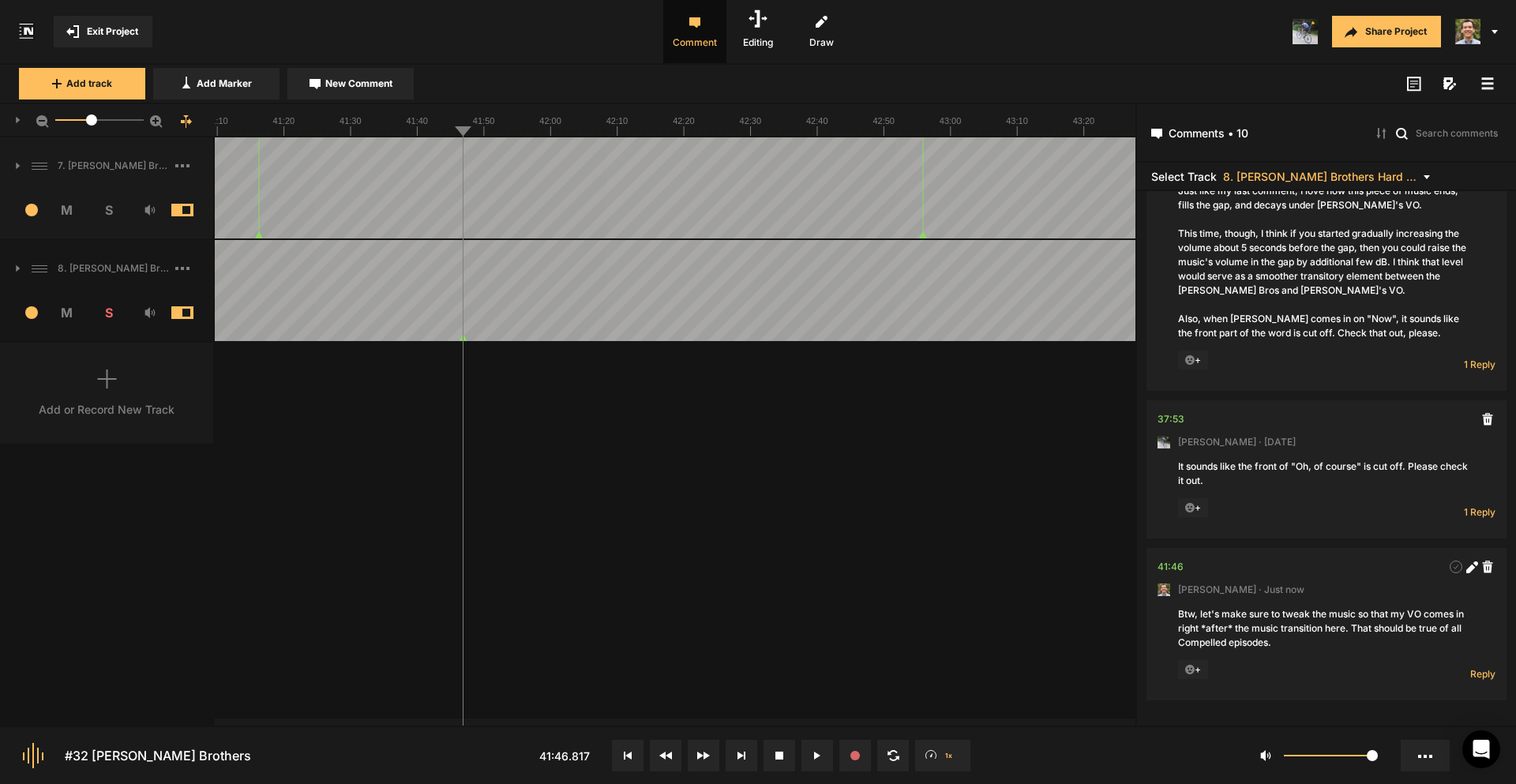
scroll to position [1385, 0]
click at [477, 339] on nt-marker at bounding box center [477, 290] width 1 height 101
click at [1467, 569] on icon at bounding box center [1471, 568] width 9 height 9
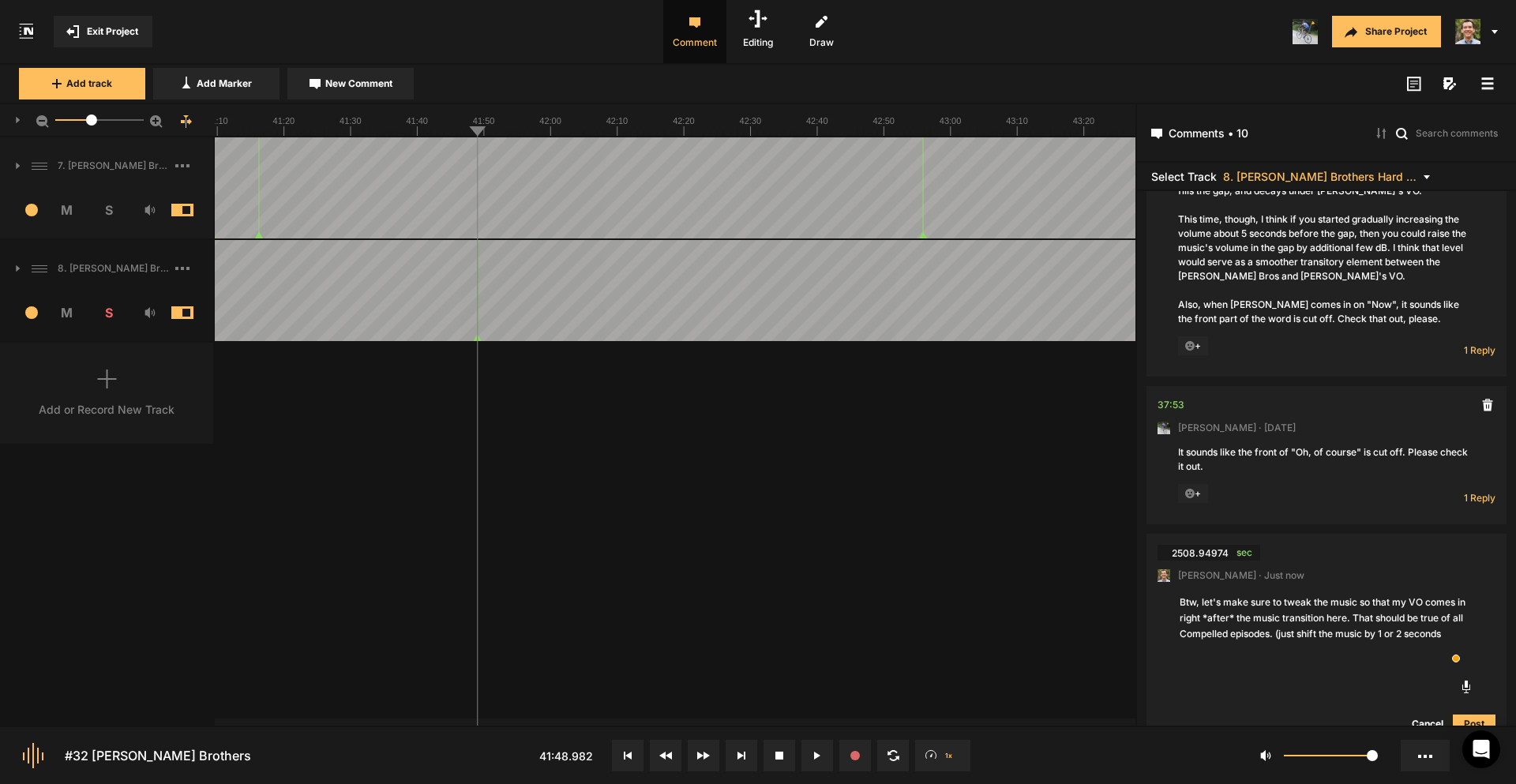
type textarea "Btw, let's make sure to tweak the music so that my VO comes in right *after* th…"
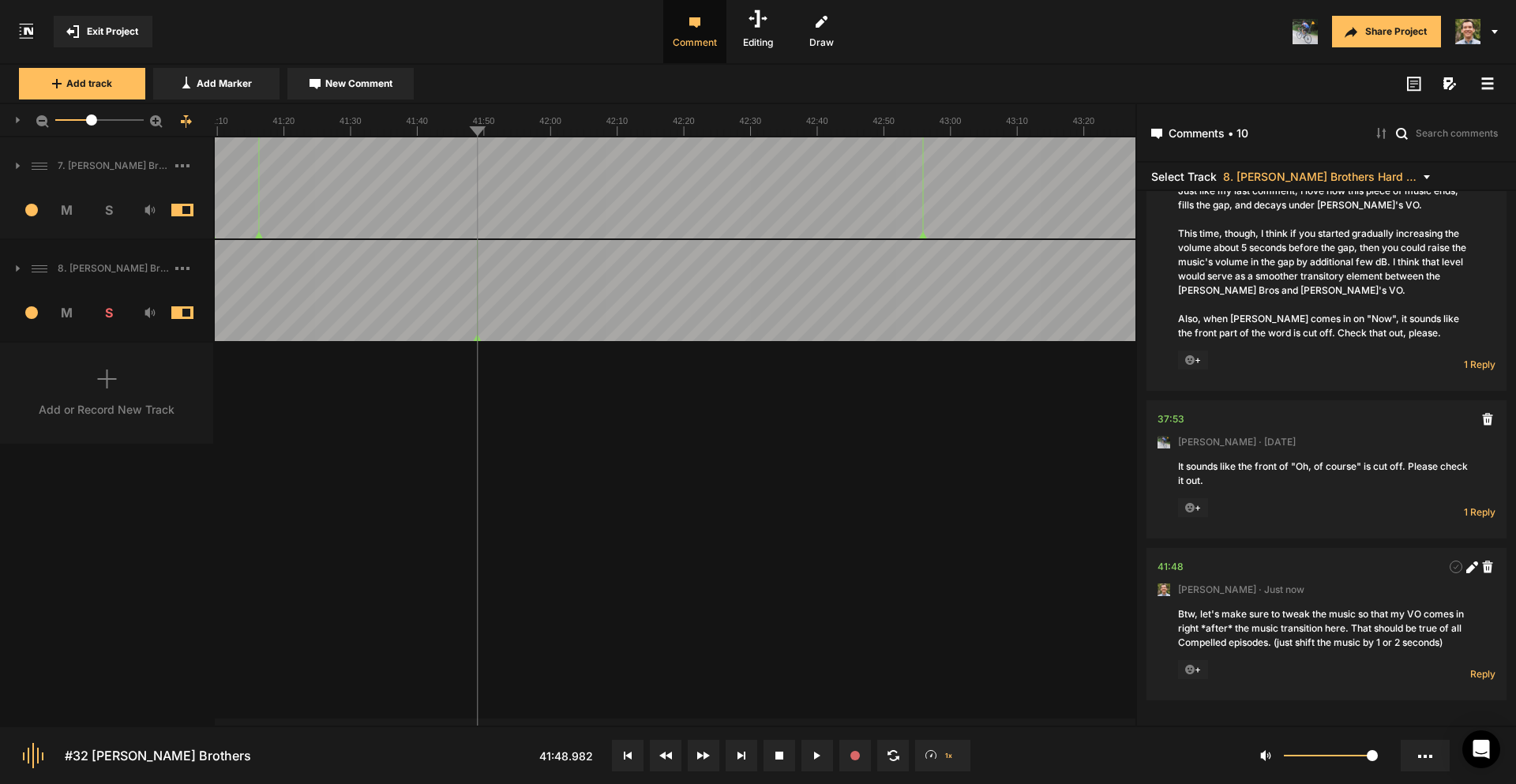
click at [385, 554] on div "7. [PERSON_NAME] Brothers 1 M S Comments 00:00 [PERSON_NAME] · [DATE] This is a…" at bounding box center [567, 431] width 1136 height 588
